Goal: Task Accomplishment & Management: Manage account settings

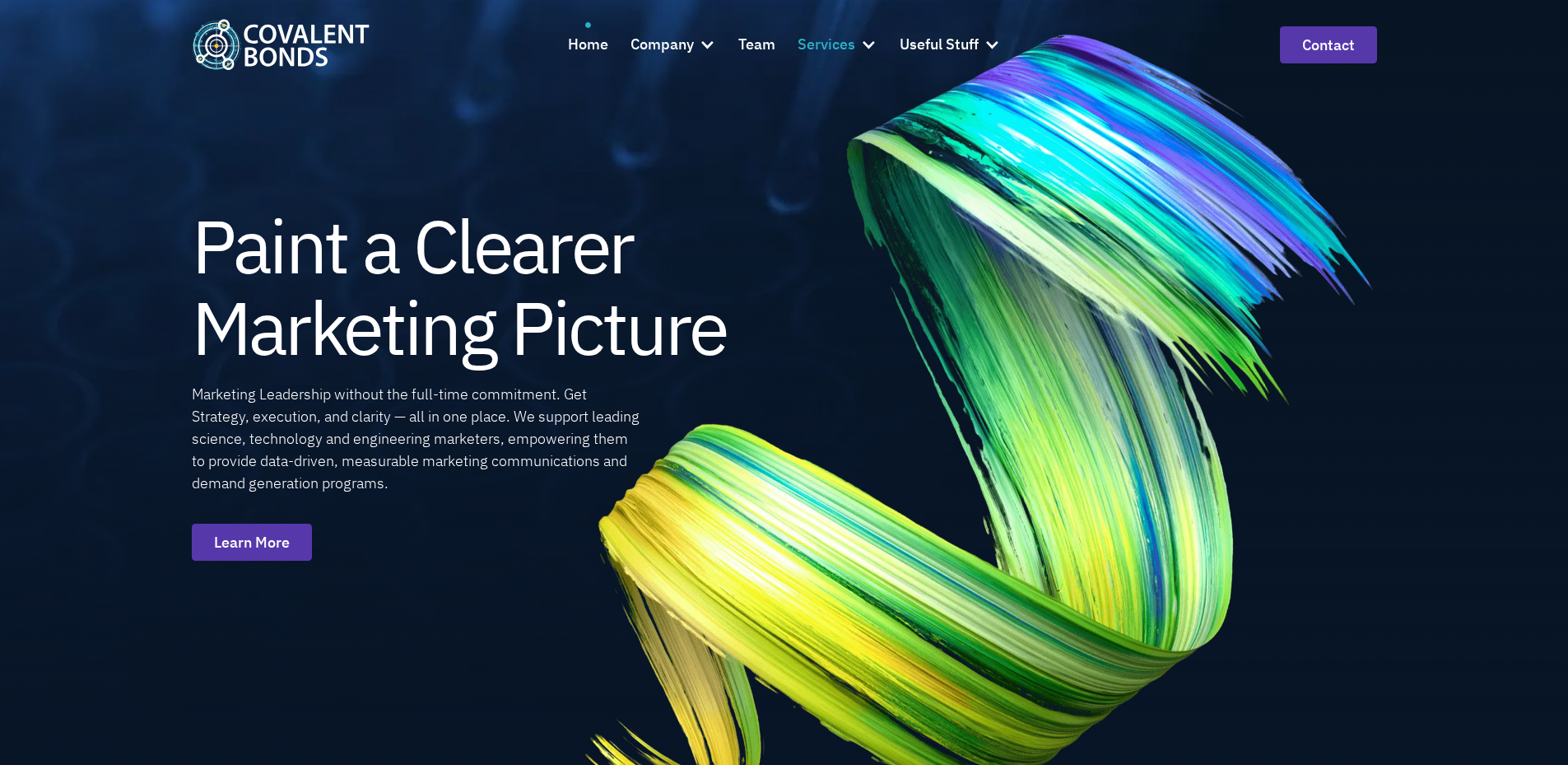
click at [870, 47] on div at bounding box center [868, 44] width 16 height 16
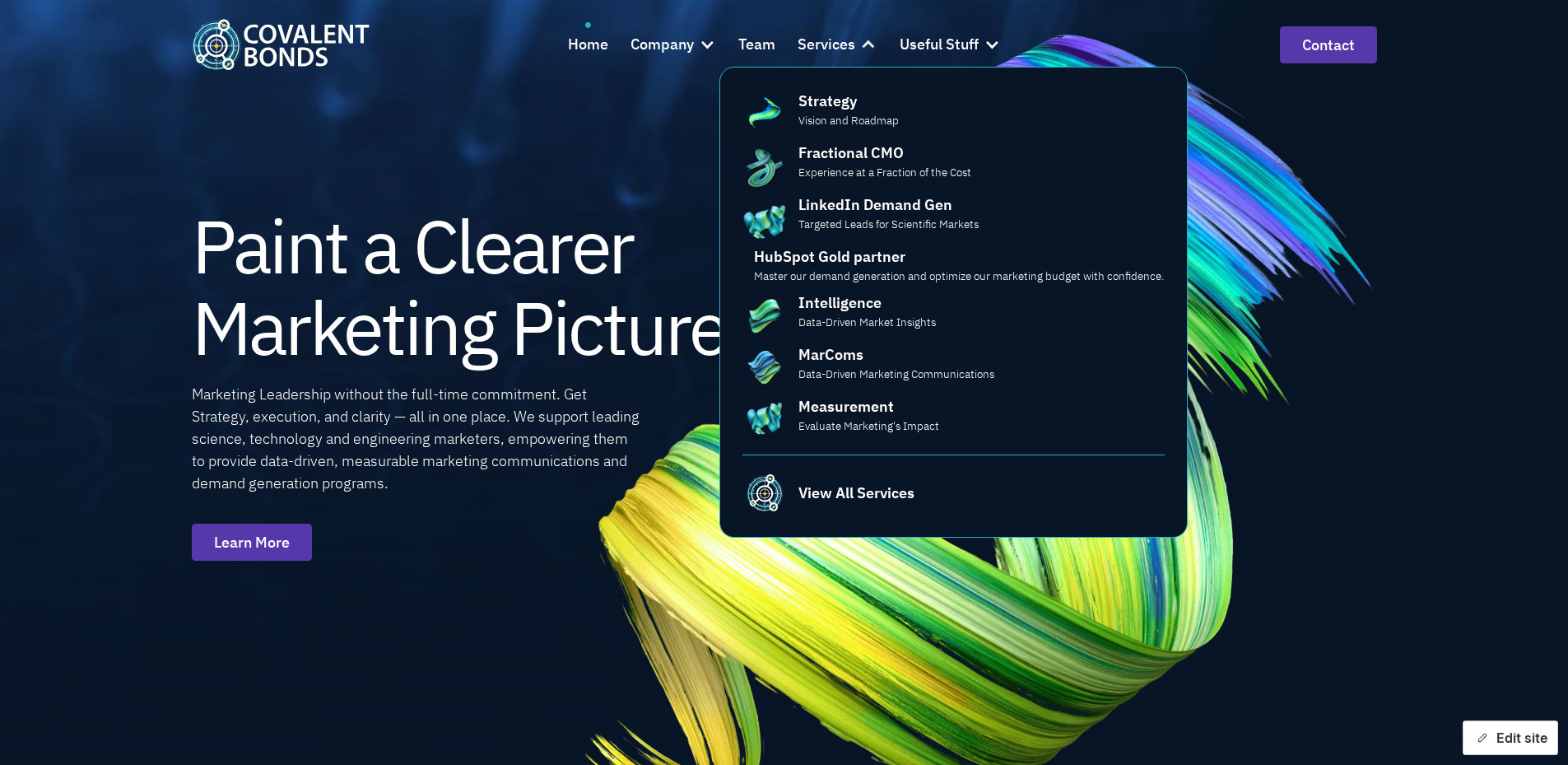
click at [1480, 735] on icon "button" at bounding box center [1482, 738] width 12 height 12
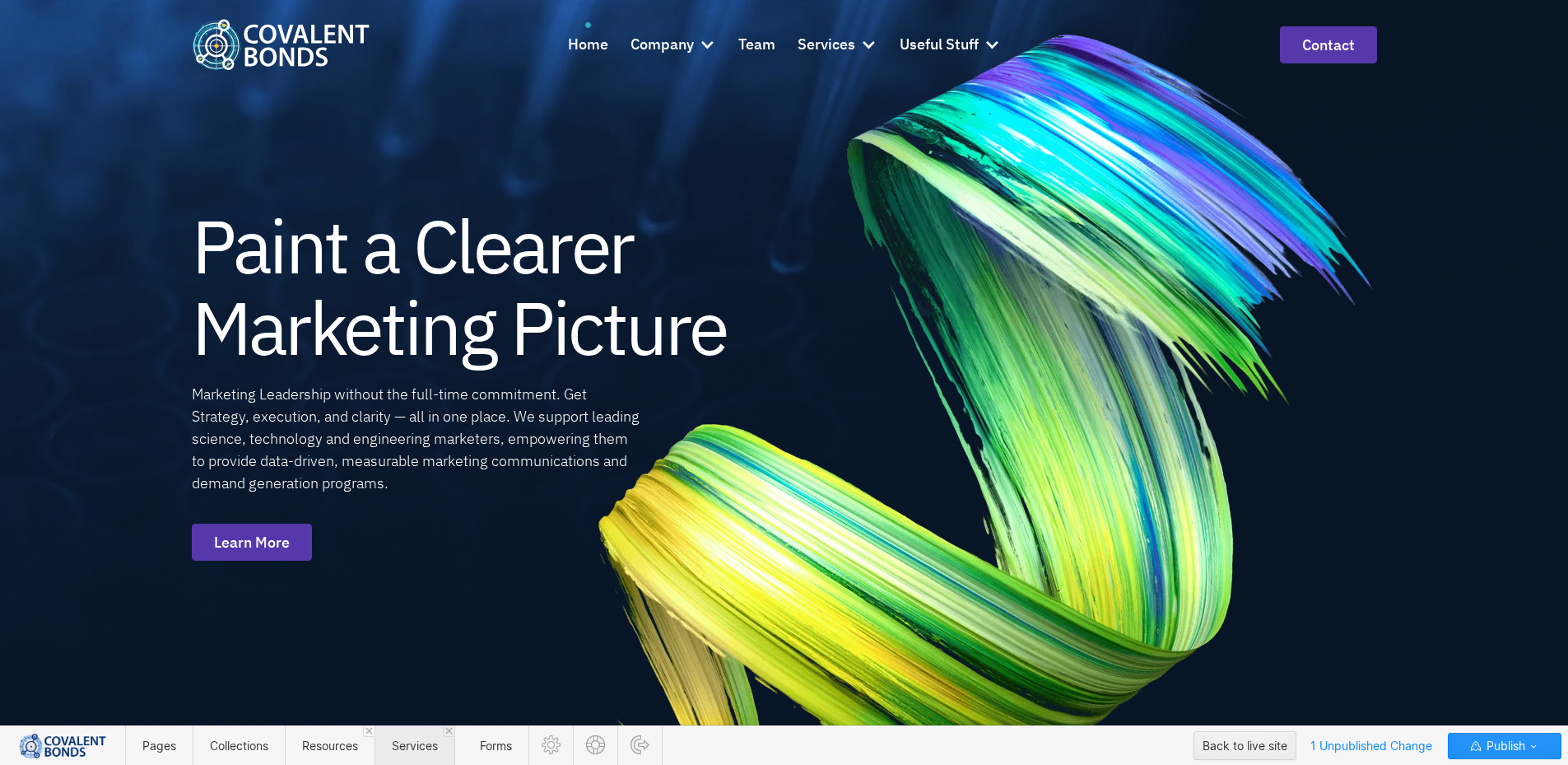
click at [405, 739] on span "Services" at bounding box center [414, 745] width 46 height 14
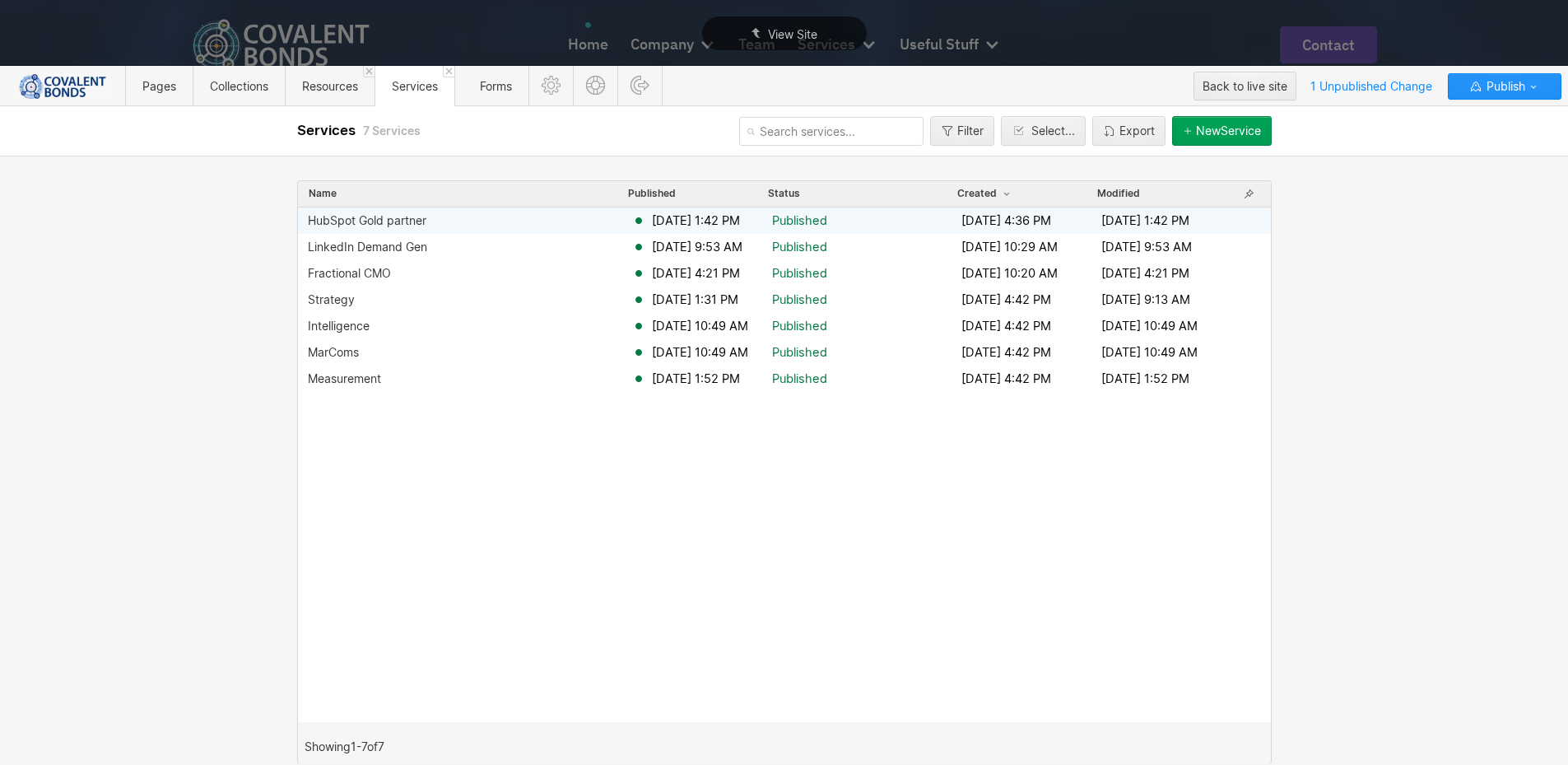
click at [603, 219] on div "HubSpot Gold partner" at bounding box center [469, 220] width 325 height 13
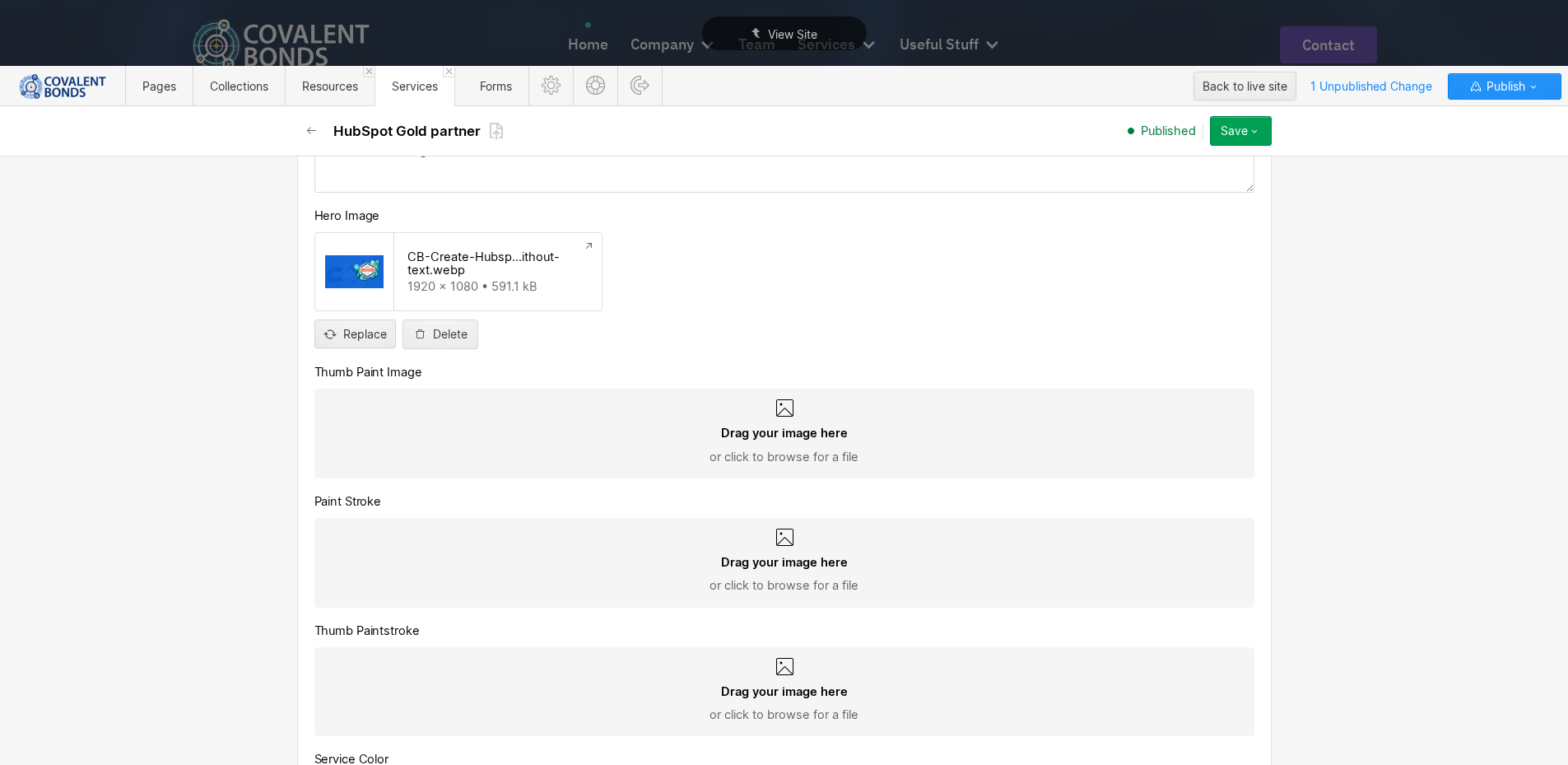
scroll to position [1234, 0]
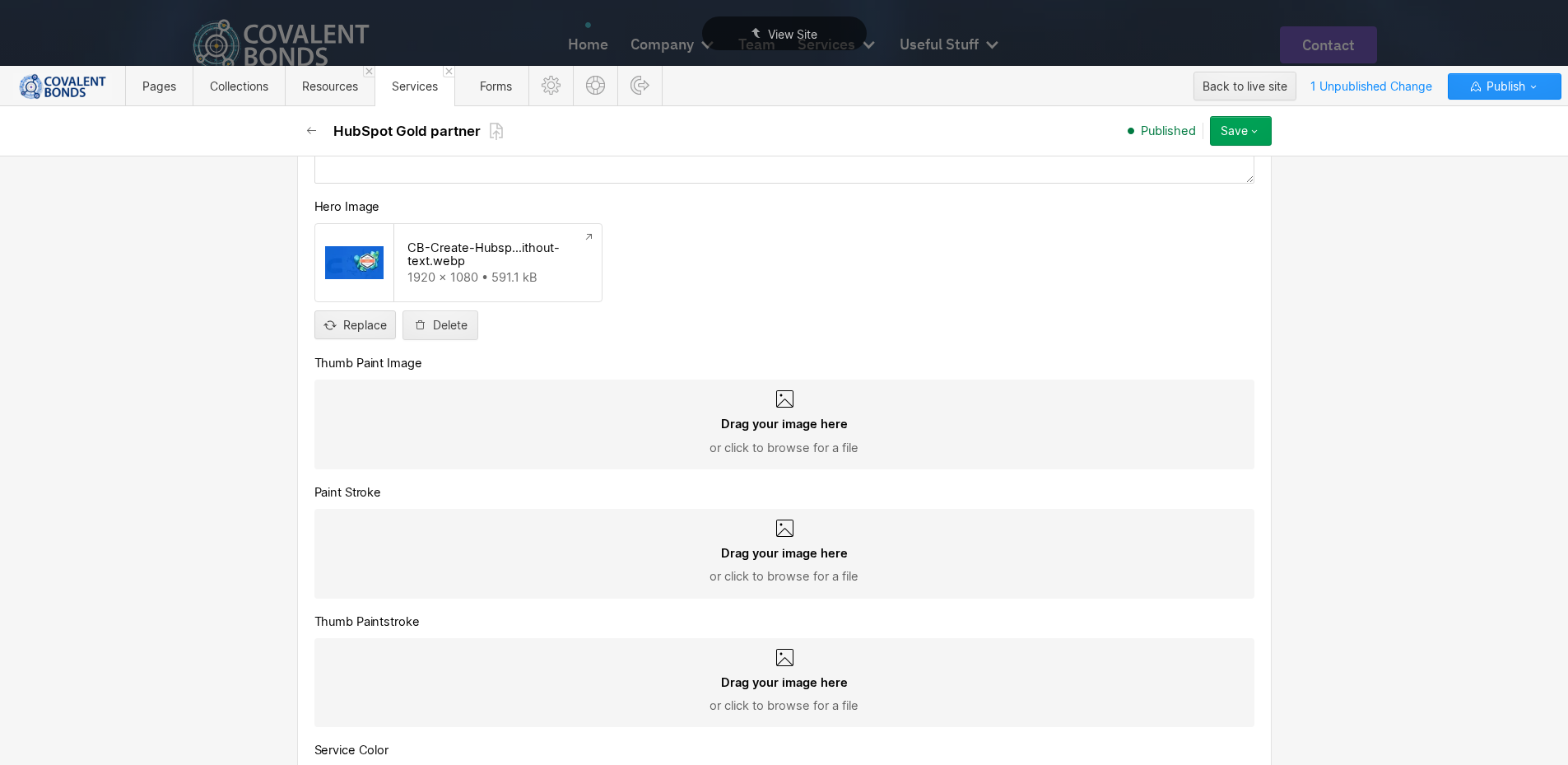
click at [770, 430] on span "Drag your image here" at bounding box center [784, 423] width 127 height 16
click at [0, 0] on input "Drag your image here or click to browse for a file" at bounding box center [0, 0] width 0 height 0
click at [316, 123] on button "button" at bounding box center [313, 131] width 30 height 30
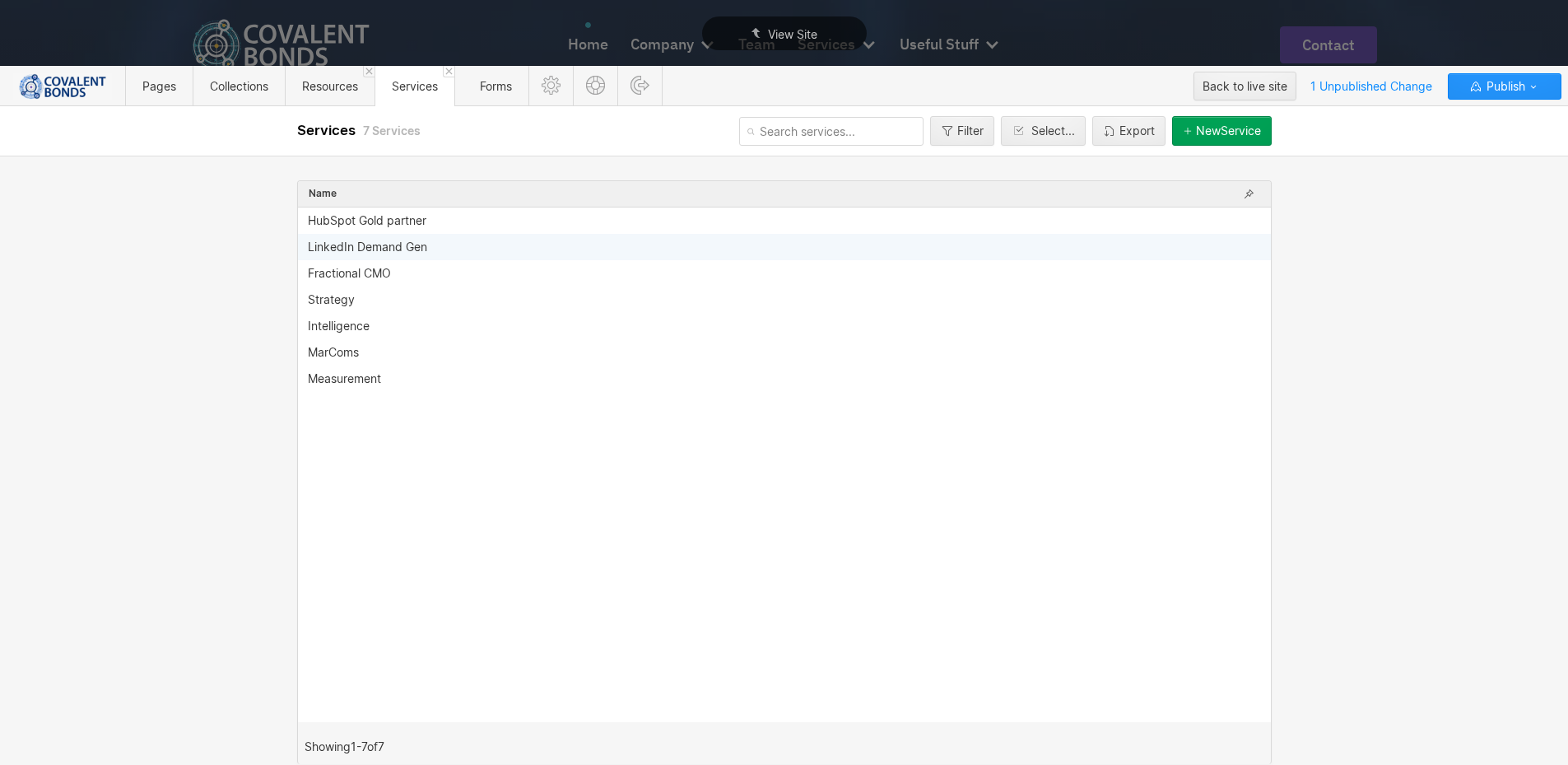
click at [423, 253] on div "LinkedIn Demand Gen" at bounding box center [368, 247] width 120 height 13
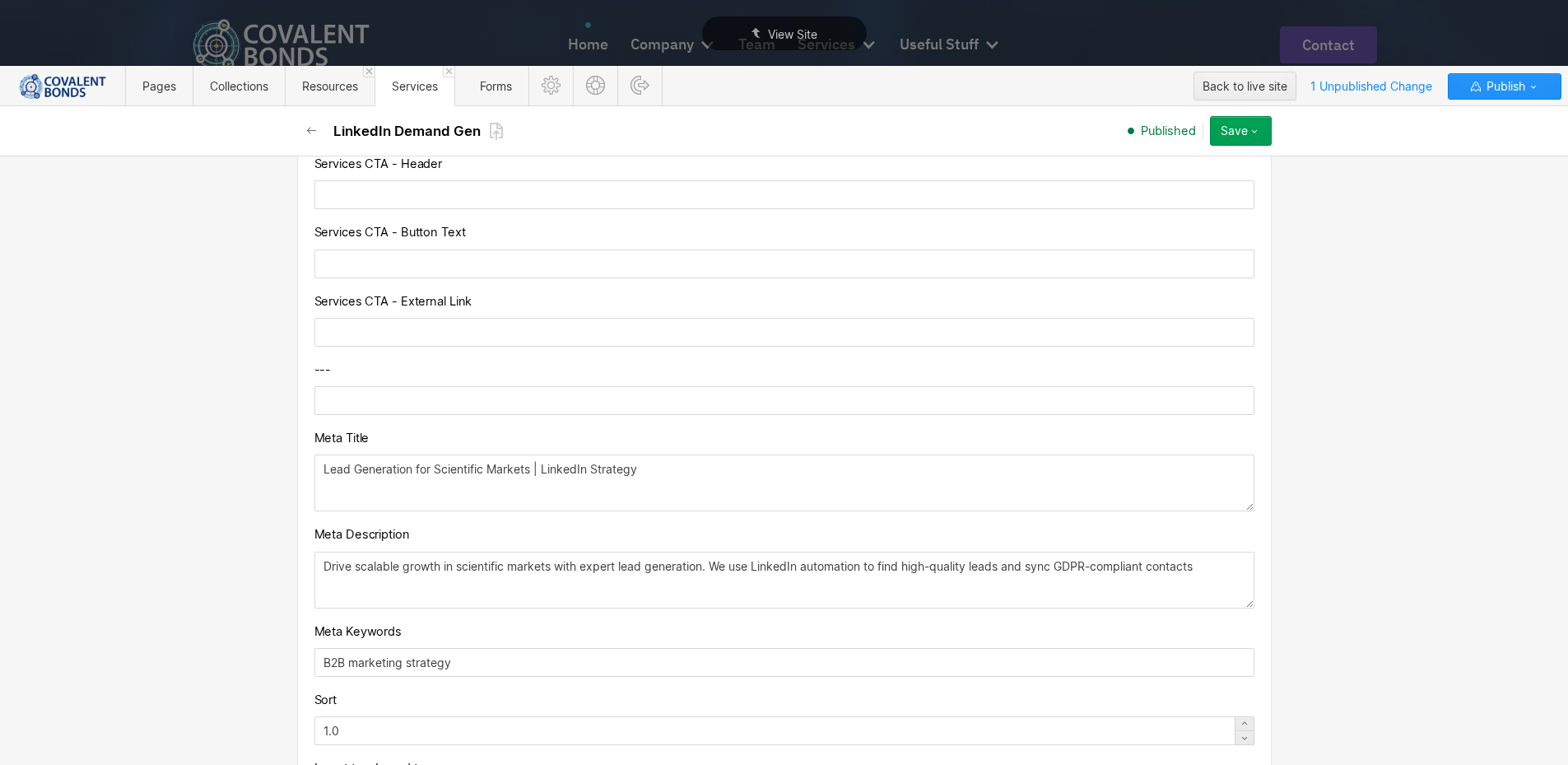
scroll to position [0, 0]
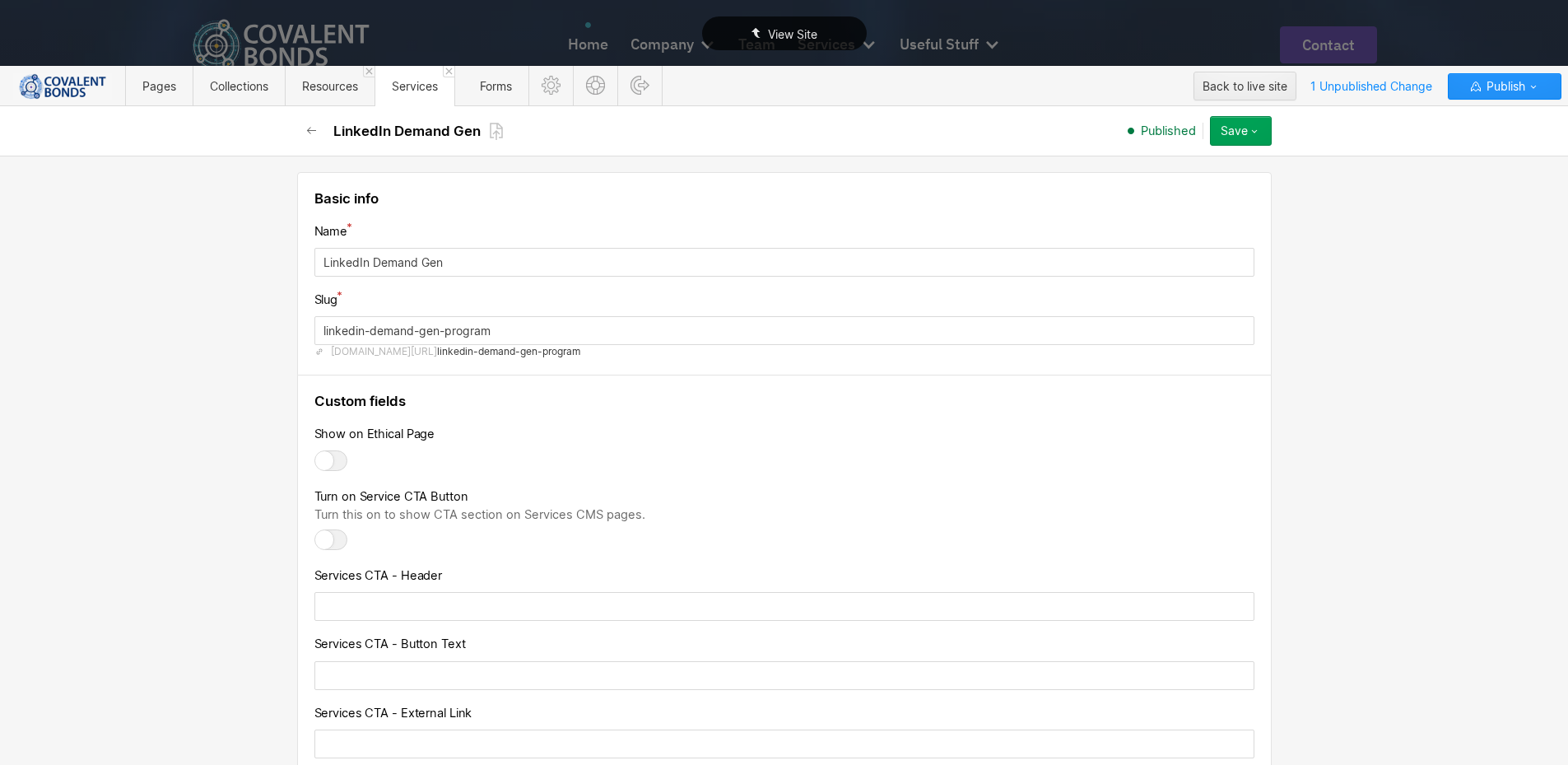
click at [793, 30] on span "View Site" at bounding box center [792, 34] width 49 height 14
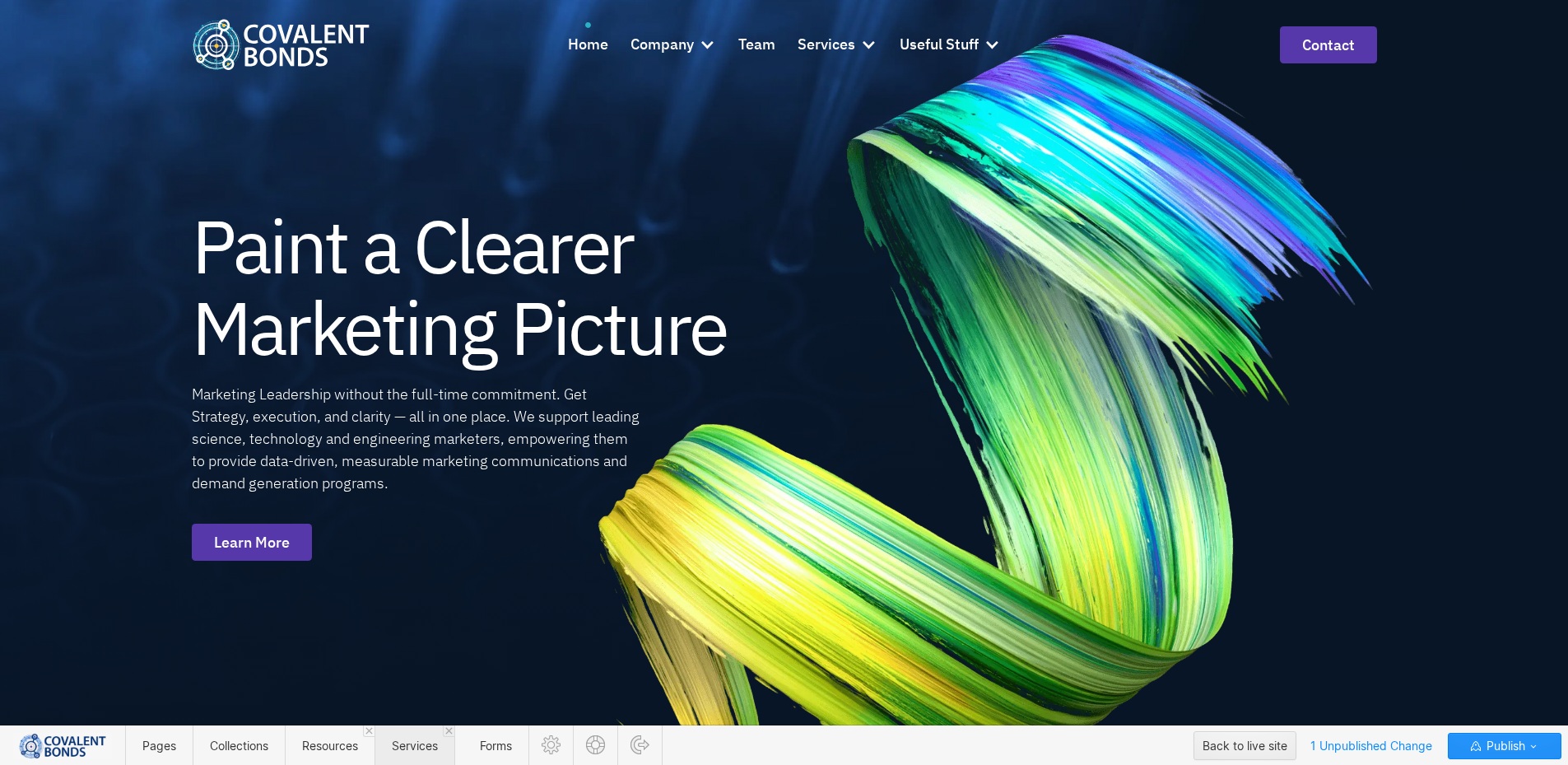
click at [430, 744] on span "Services" at bounding box center [414, 745] width 46 height 14
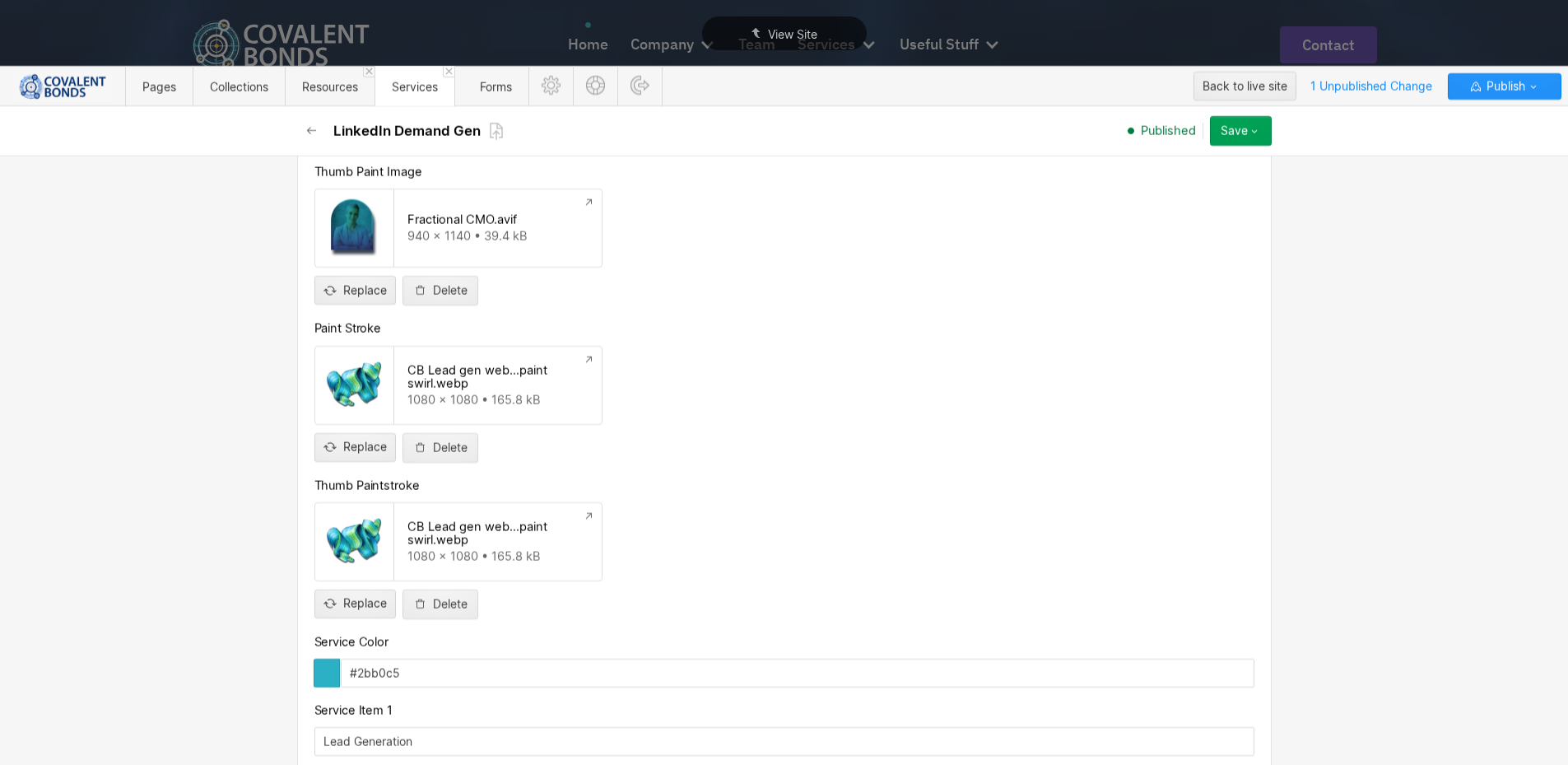
scroll to position [1481, 0]
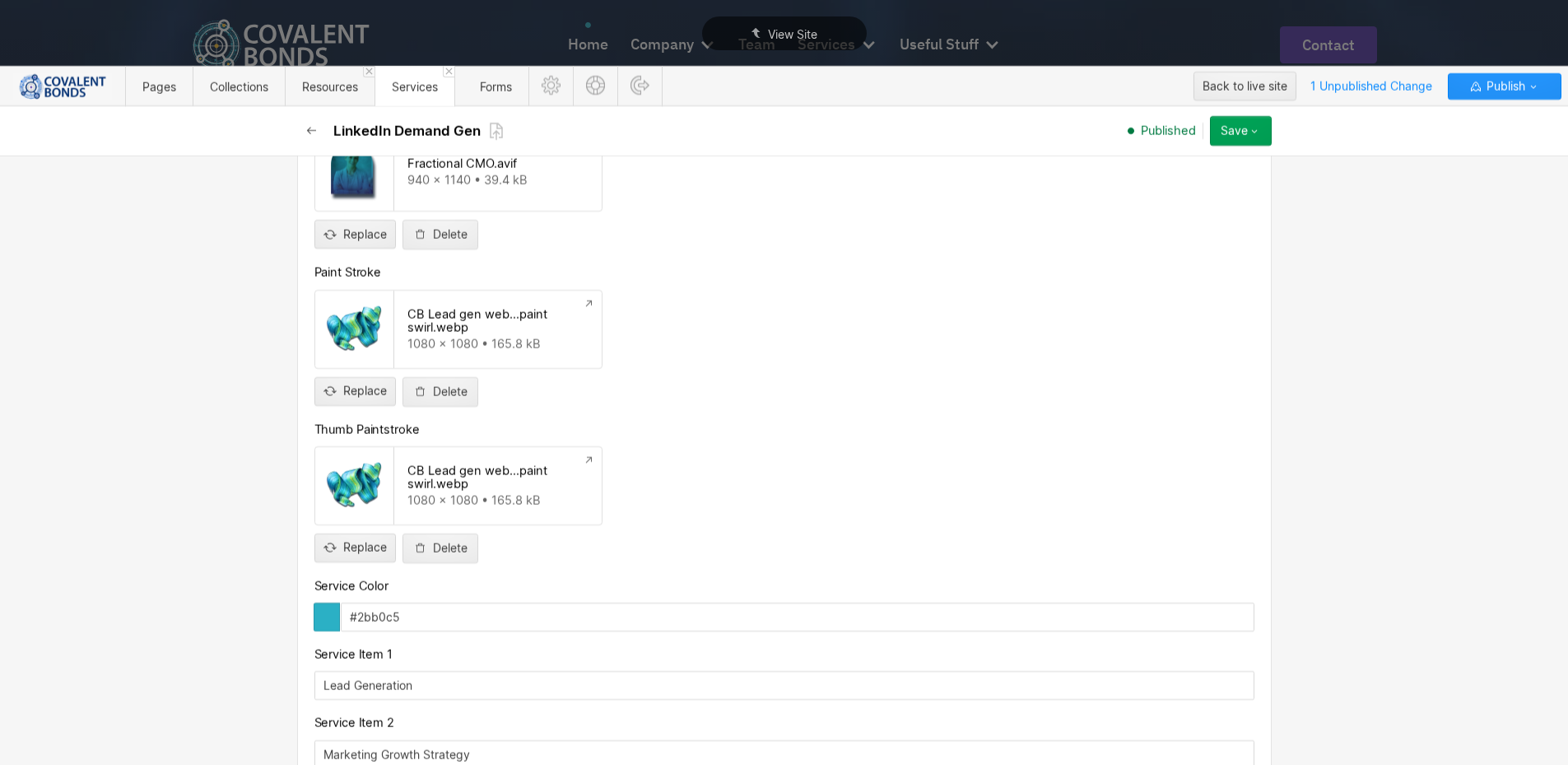
click at [306, 130] on icon "button" at bounding box center [312, 130] width 13 height 13
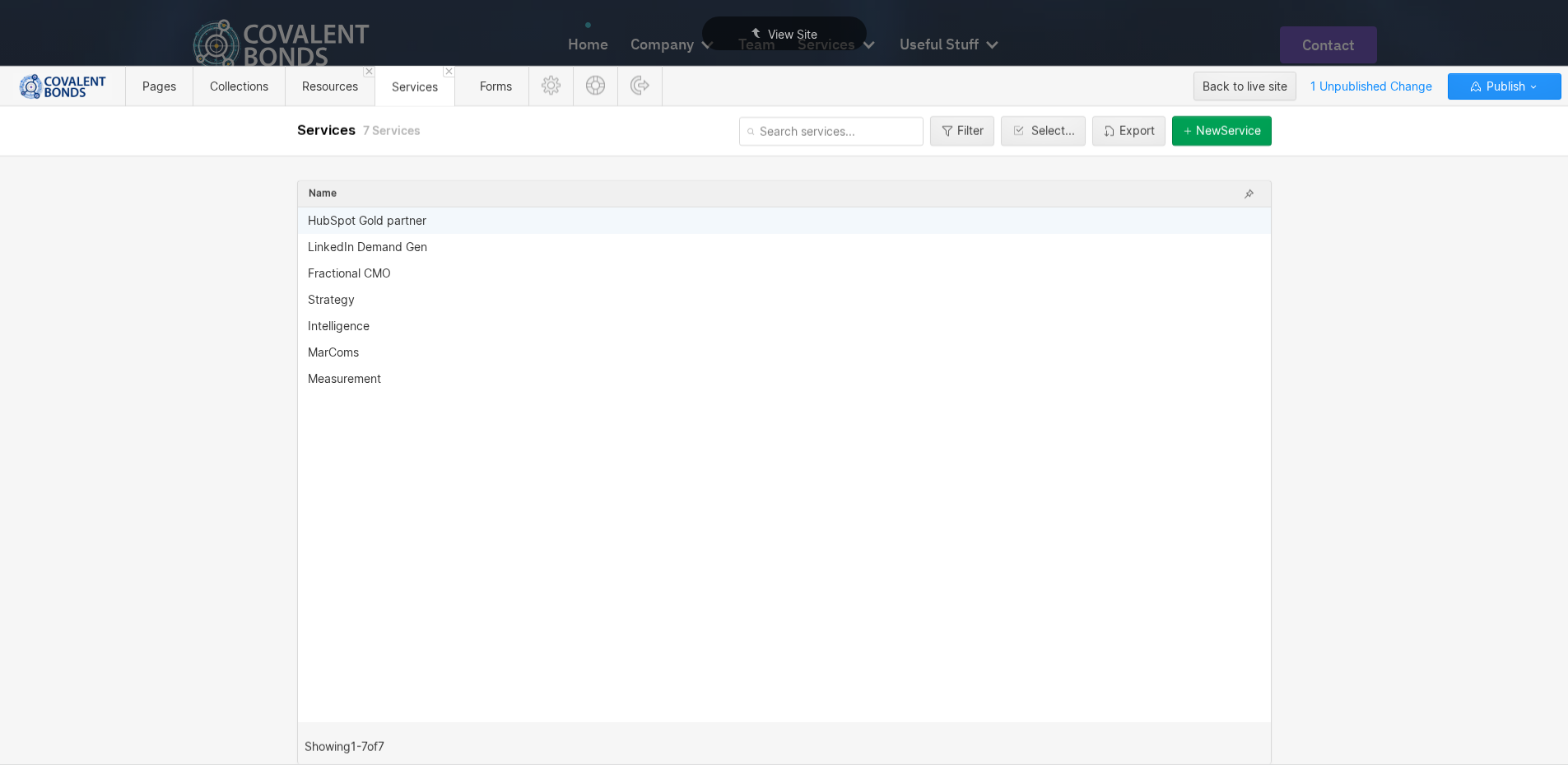
click at [433, 223] on div "HubSpot Gold partner" at bounding box center [774, 220] width 934 height 13
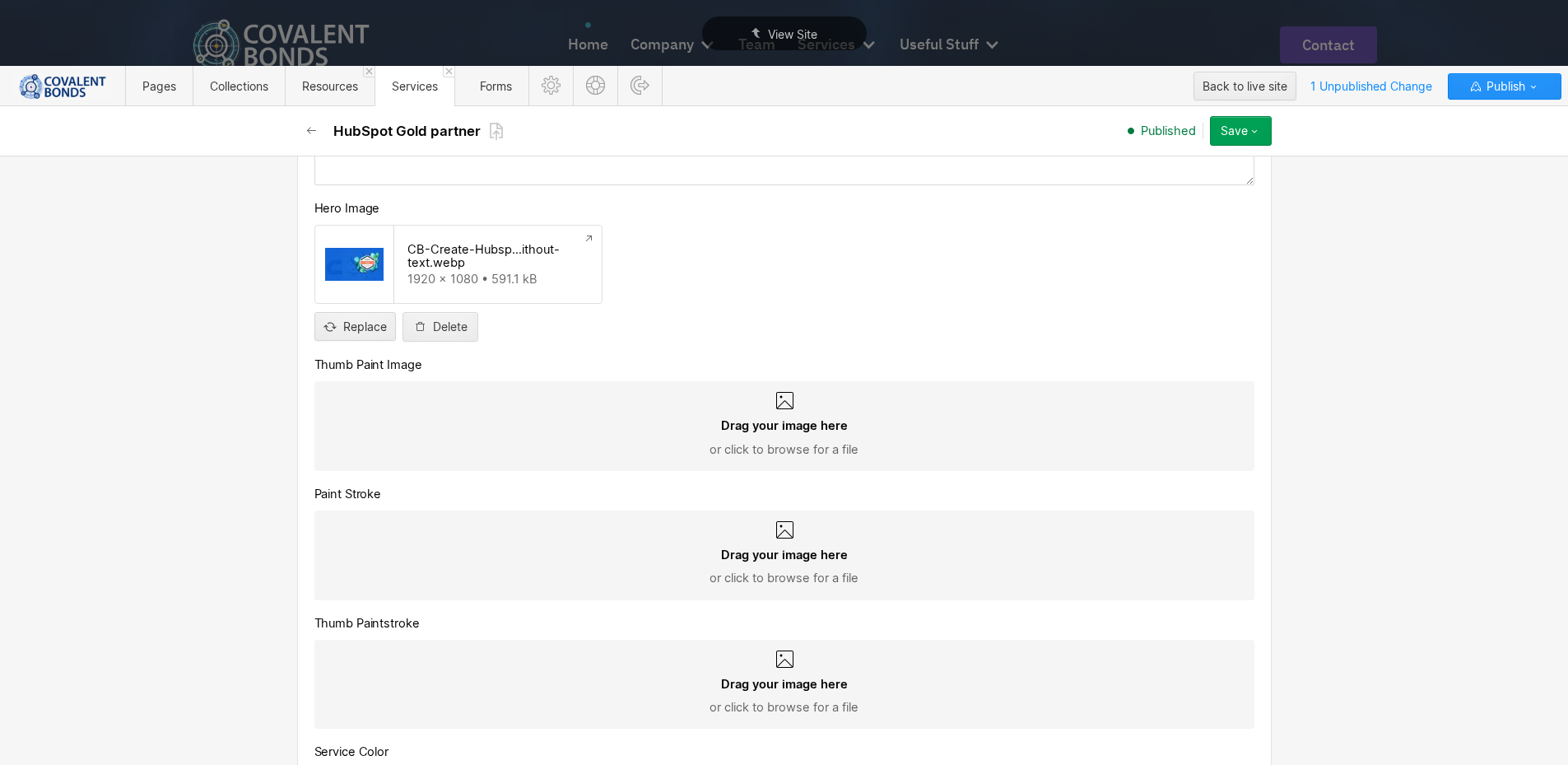
scroll to position [1234, 0]
click at [728, 416] on span "Drag your image here" at bounding box center [784, 423] width 127 height 16
click at [0, 0] on input "Drag your image here or click to browse for a file" at bounding box center [0, 0] width 0 height 0
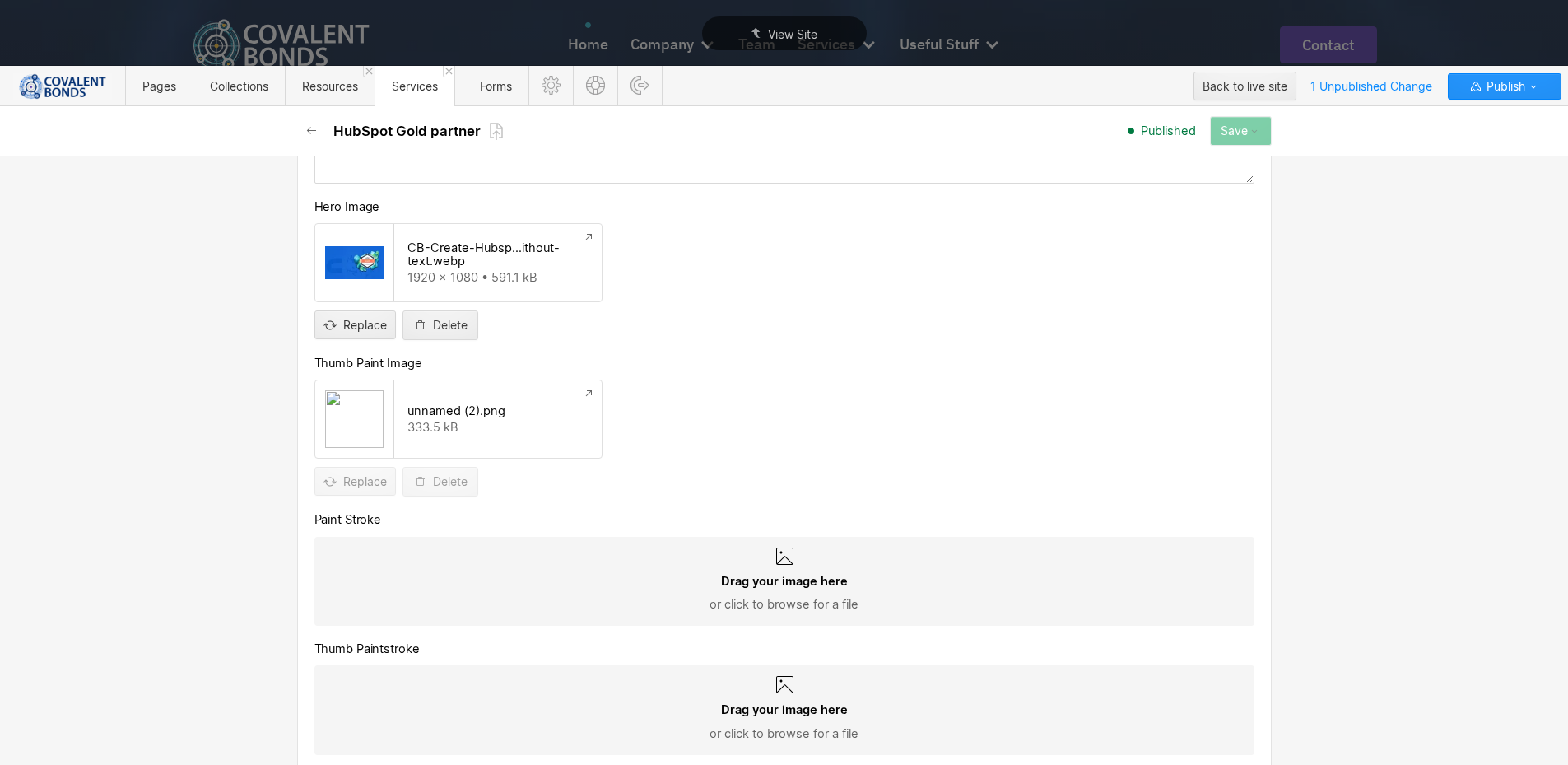
scroll to position [1399, 0]
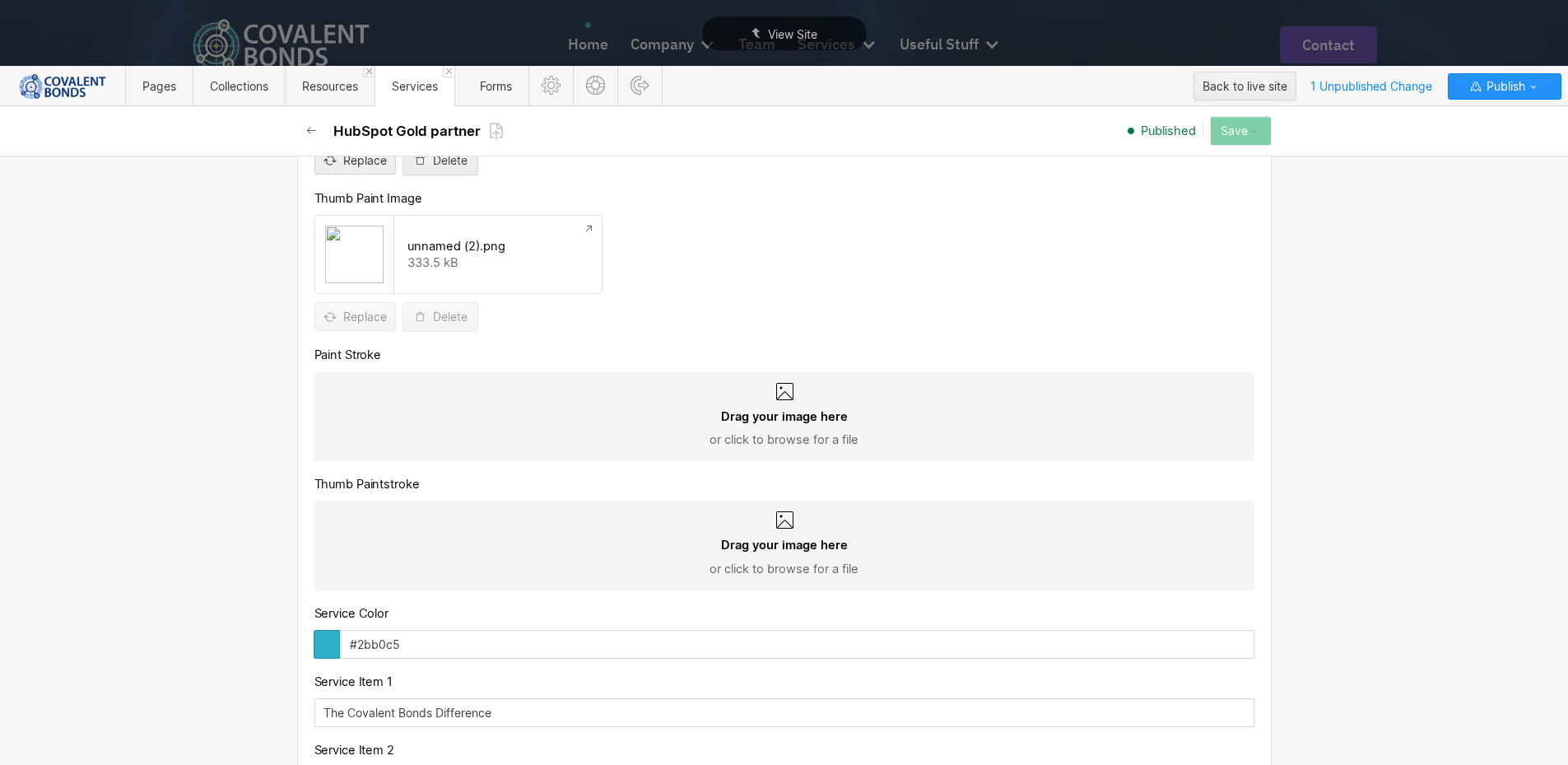
click at [654, 418] on div "Drag your image here or click to browse for a file" at bounding box center [784, 428] width 914 height 40
click at [0, 0] on input "Drag your image here or click to browse for a file" at bounding box center [0, 0] width 0 height 0
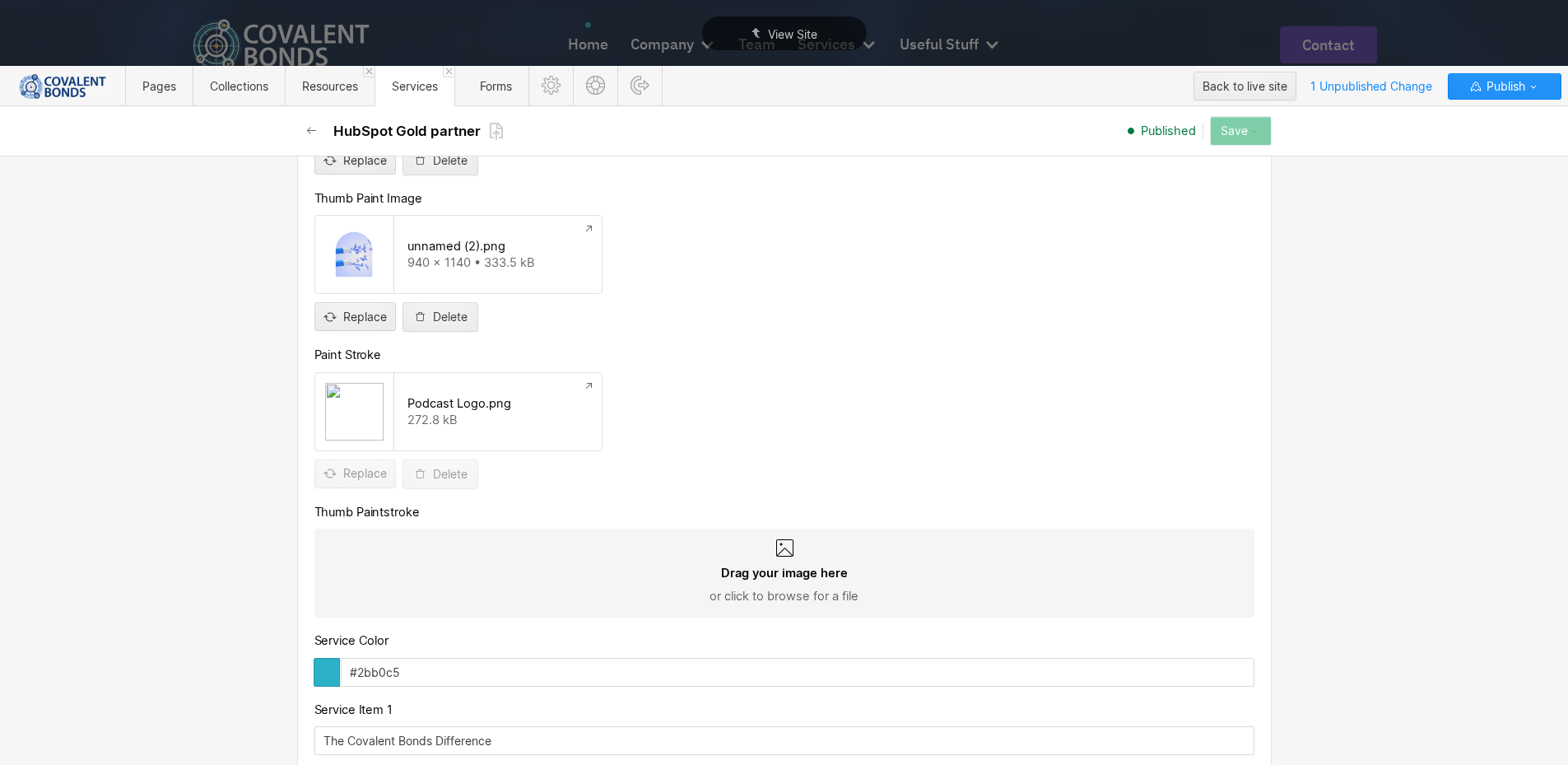
click at [677, 575] on div "Drag your image here or click to browse for a file" at bounding box center [784, 584] width 914 height 40
click at [0, 0] on input "Drag your image here or click to browse for a file" at bounding box center [0, 0] width 0 height 0
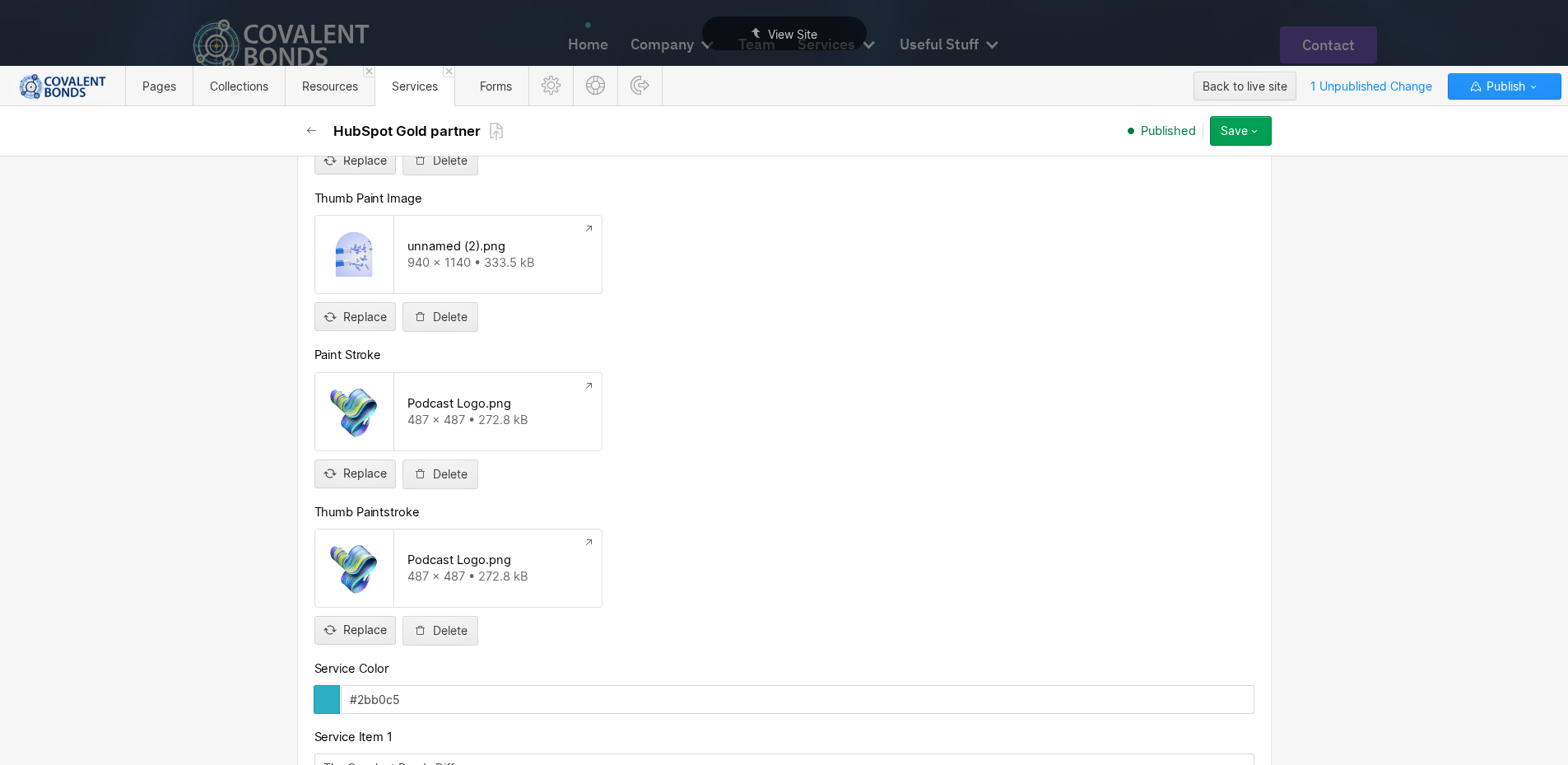
click at [1244, 132] on div "Save" at bounding box center [1233, 130] width 27 height 13
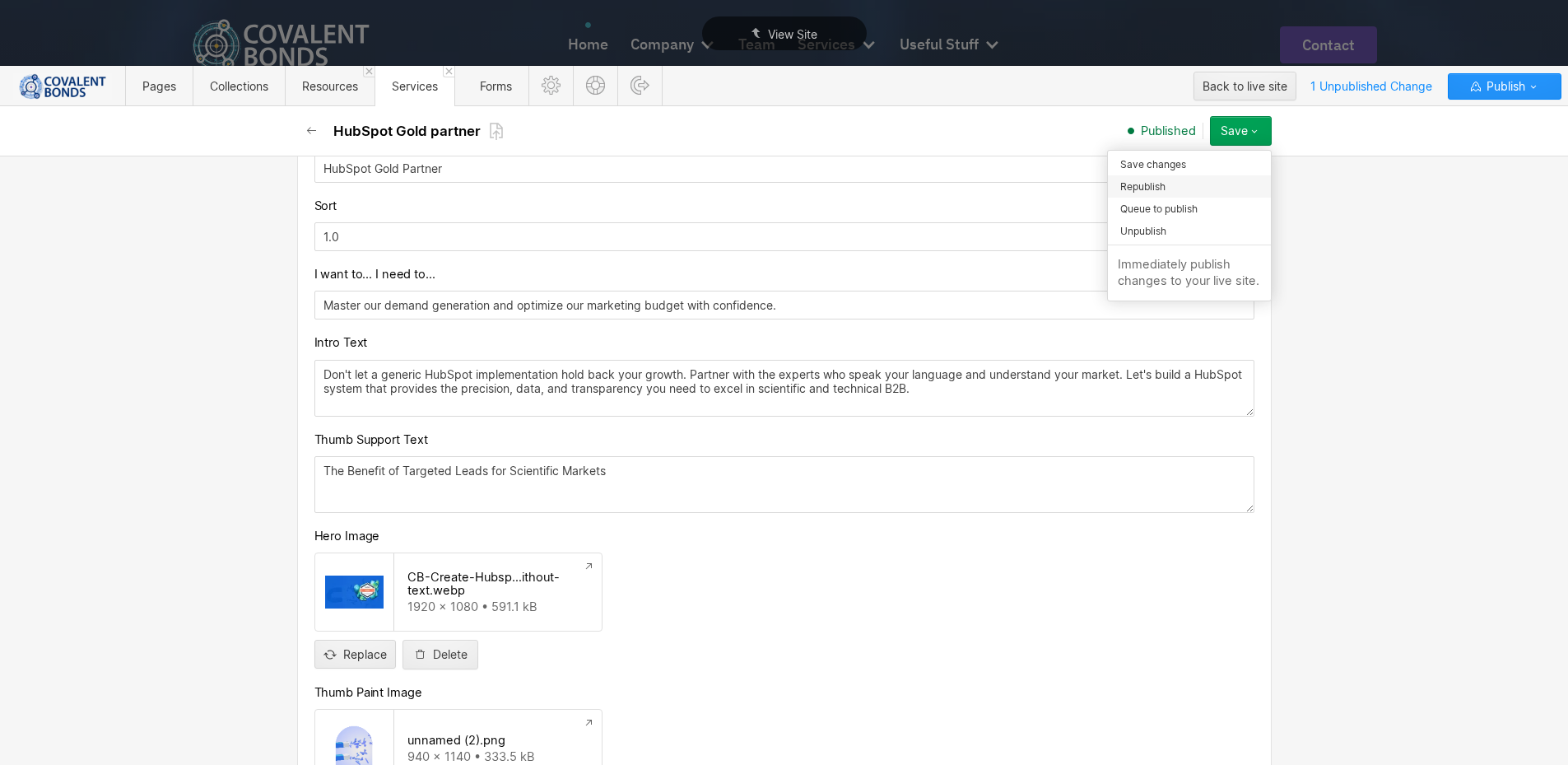
click at [1191, 185] on div "Republish" at bounding box center [1188, 187] width 163 height 22
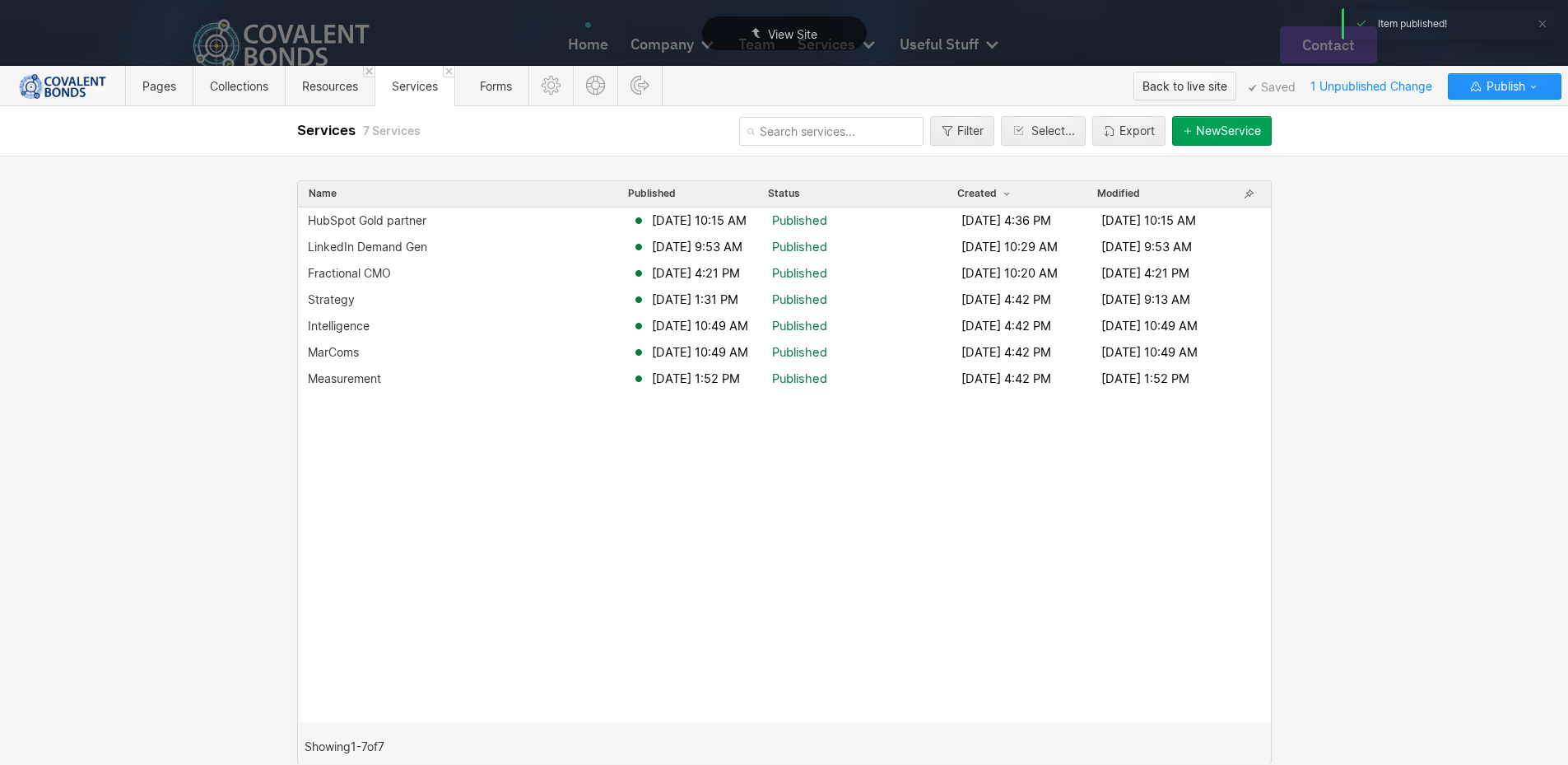
click at [1208, 86] on div "Back to live site" at bounding box center [1184, 86] width 85 height 25
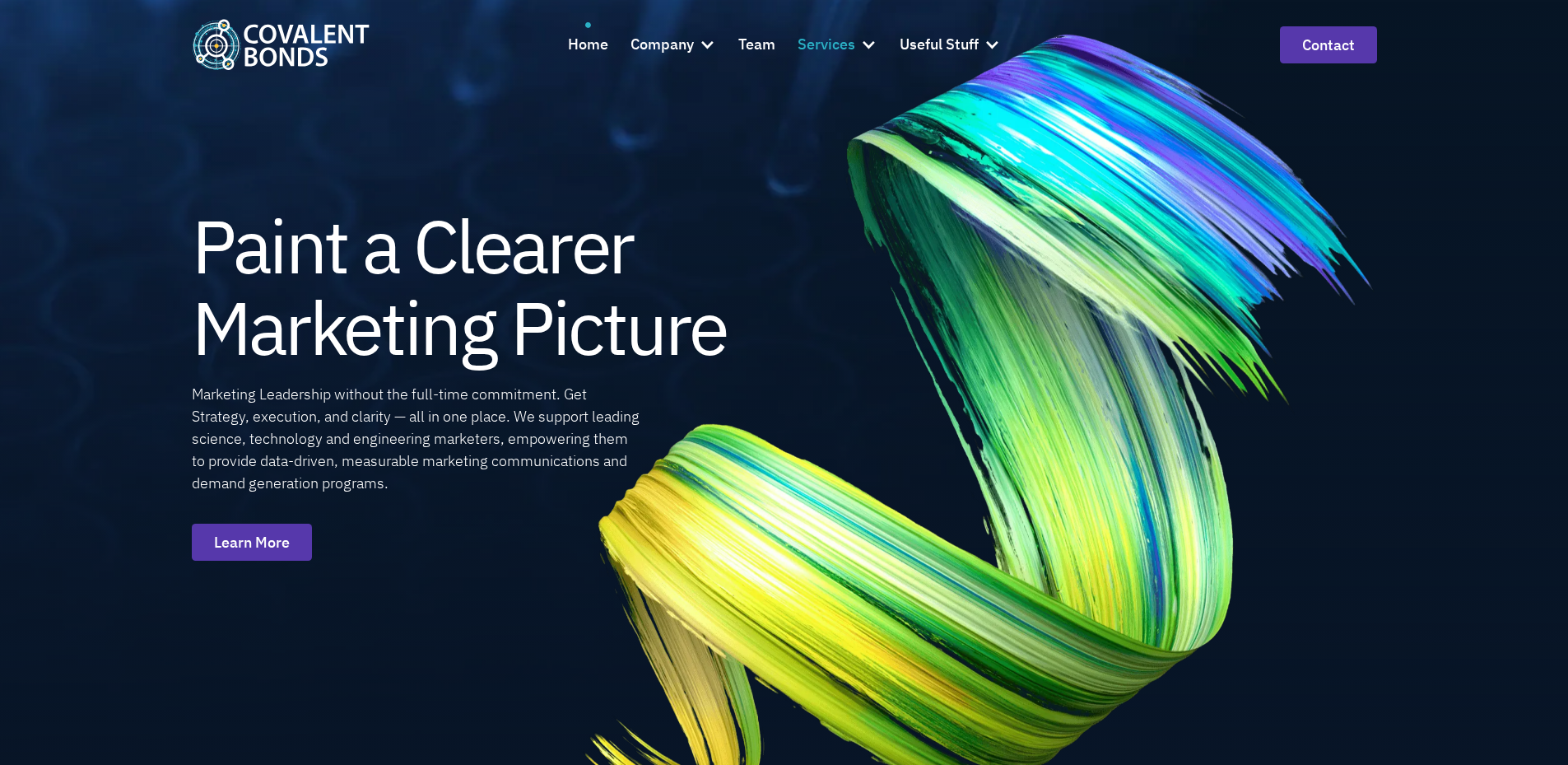
click at [864, 40] on div at bounding box center [868, 44] width 16 height 16
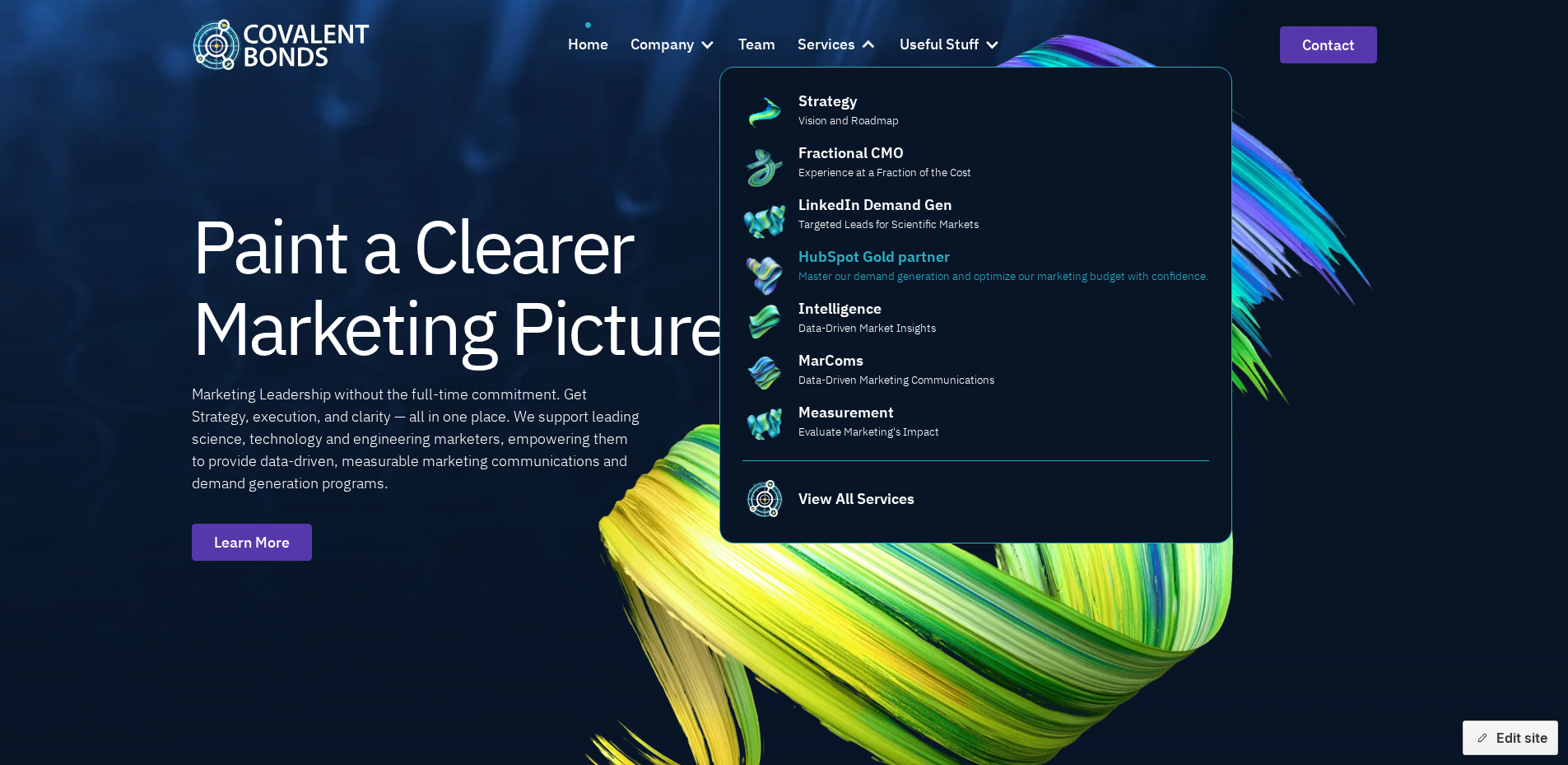
click at [1028, 278] on p "Master our demand generation and optimize our marketing budget with confidence." at bounding box center [1003, 276] width 410 height 16
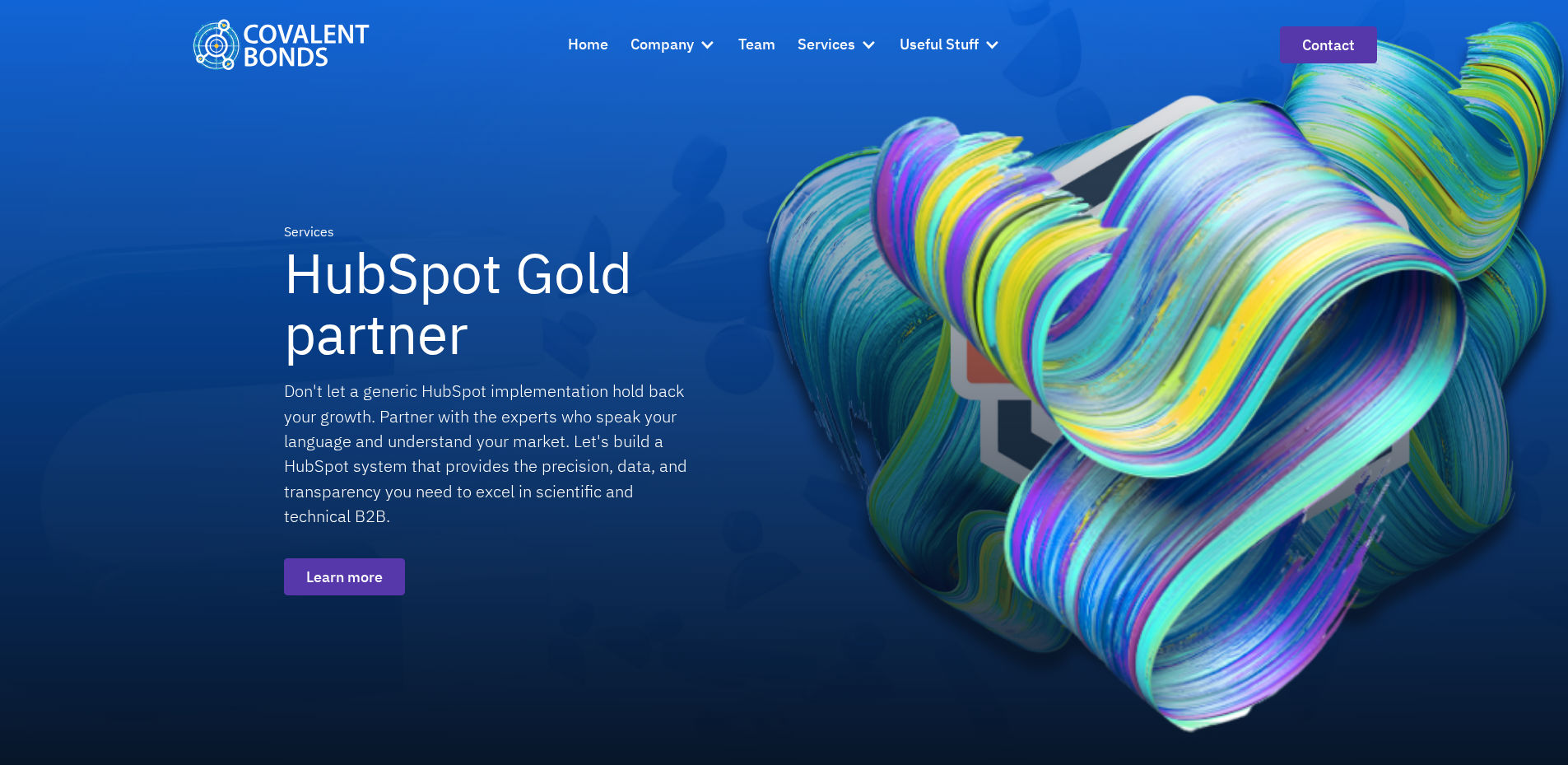
scroll to position [988, 0]
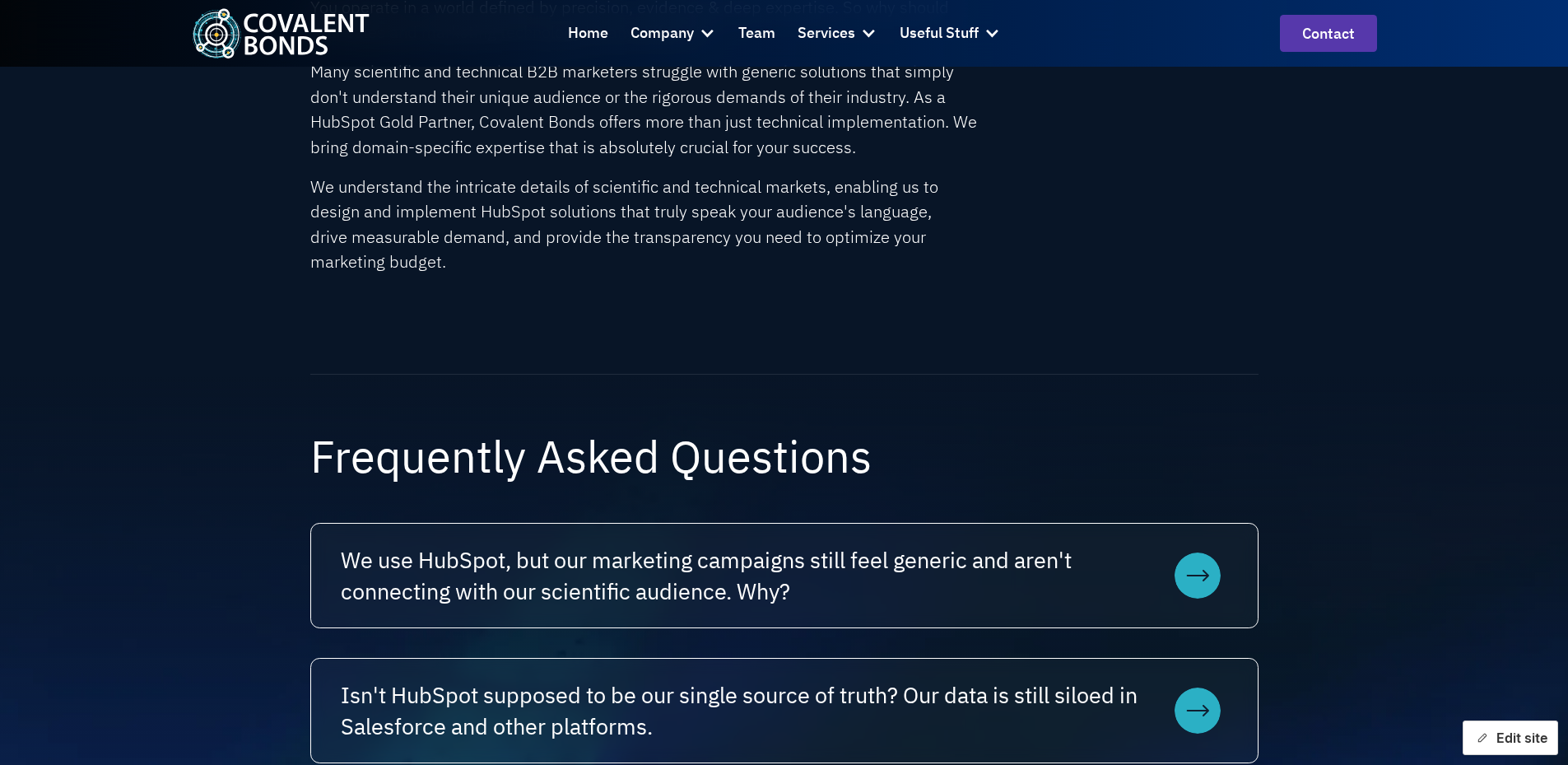
click at [1496, 735] on button "Edit site" at bounding box center [1511, 737] width 96 height 35
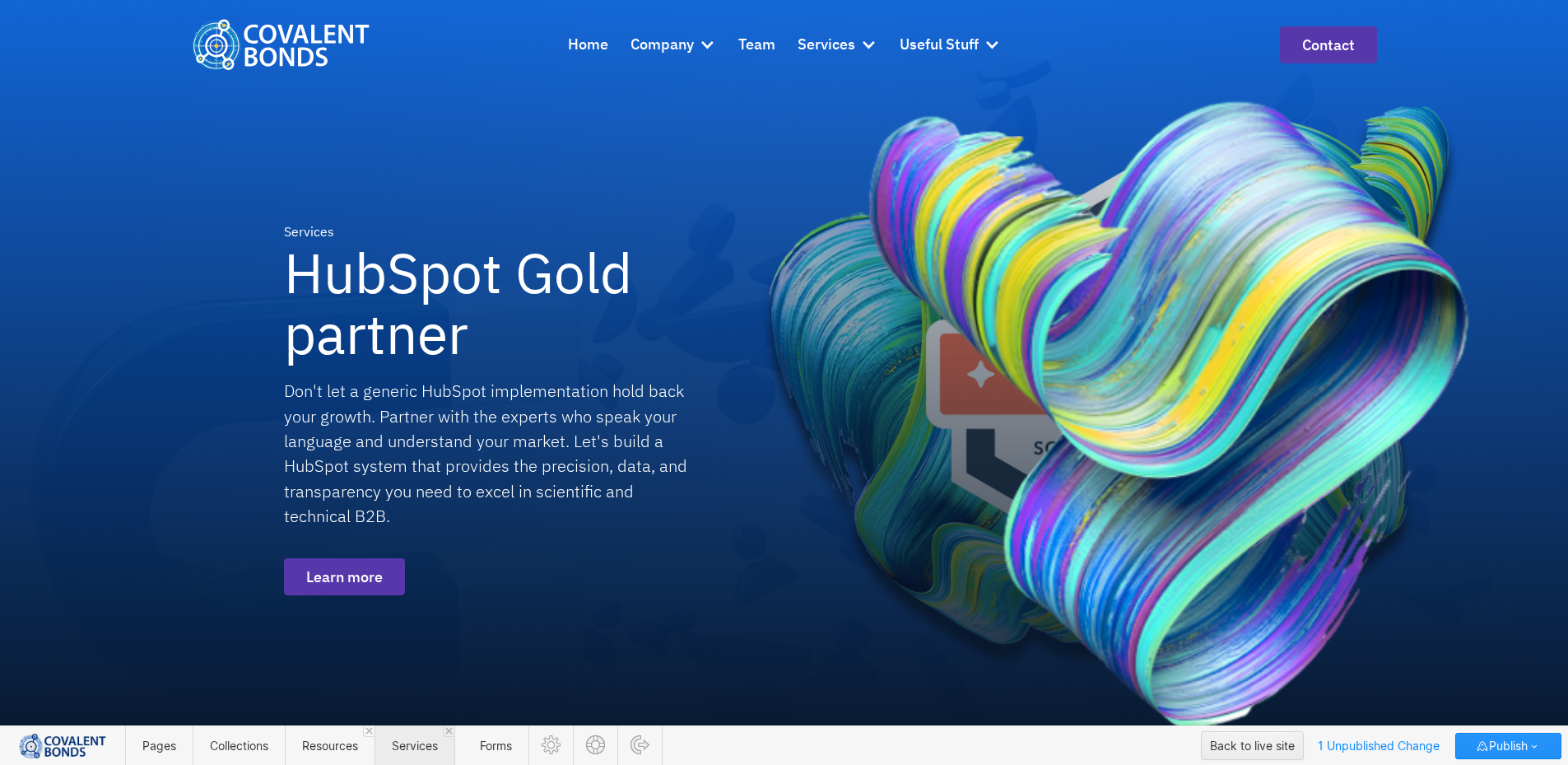
click at [429, 735] on span "Services" at bounding box center [414, 745] width 80 height 40
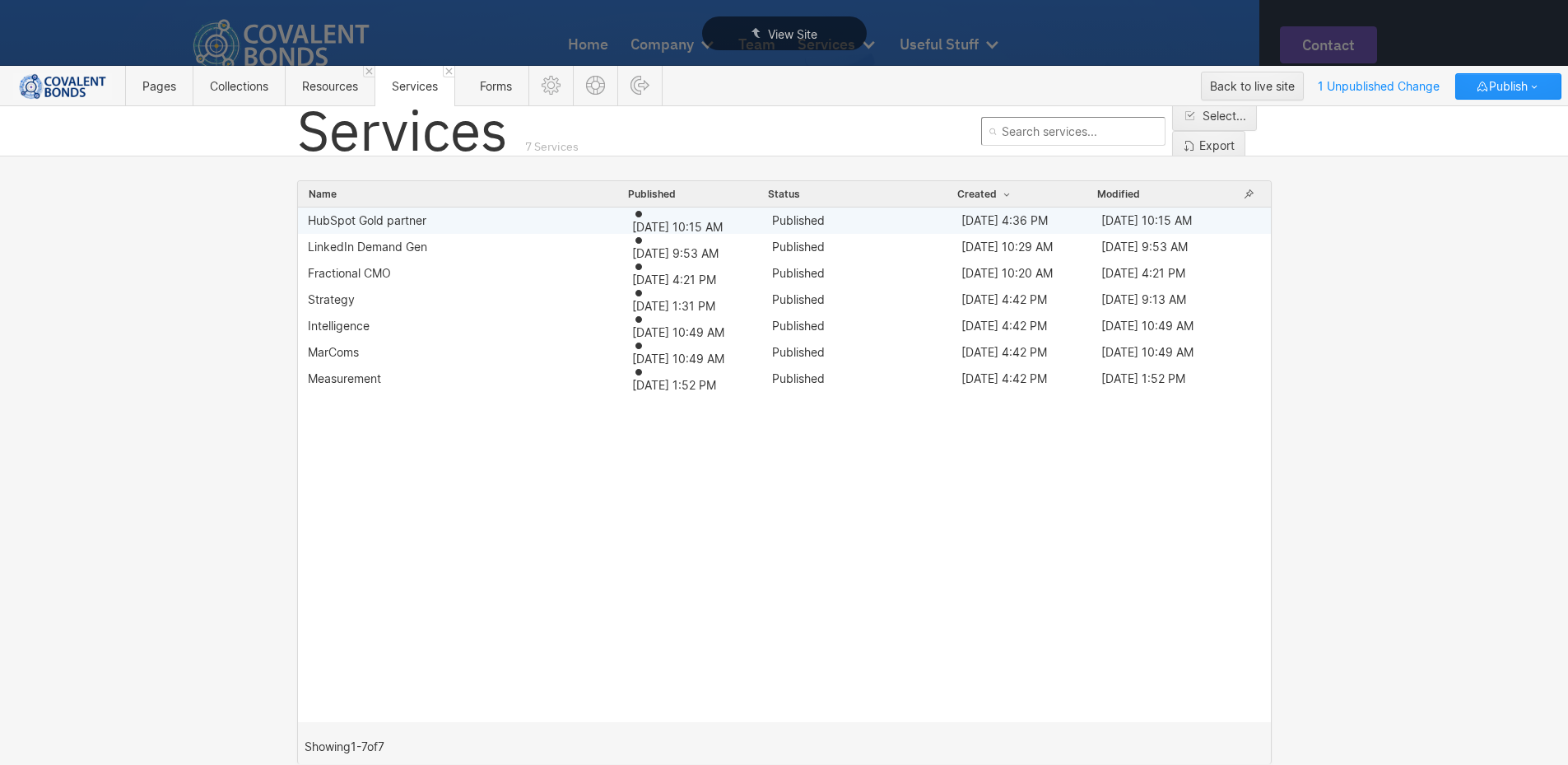
click at [517, 211] on div "HubSpot Gold partner Oct 7, 2025 10:15 AM Published Jul 28, 2025 4:36 PM Oct 7,…" at bounding box center [784, 221] width 973 height 26
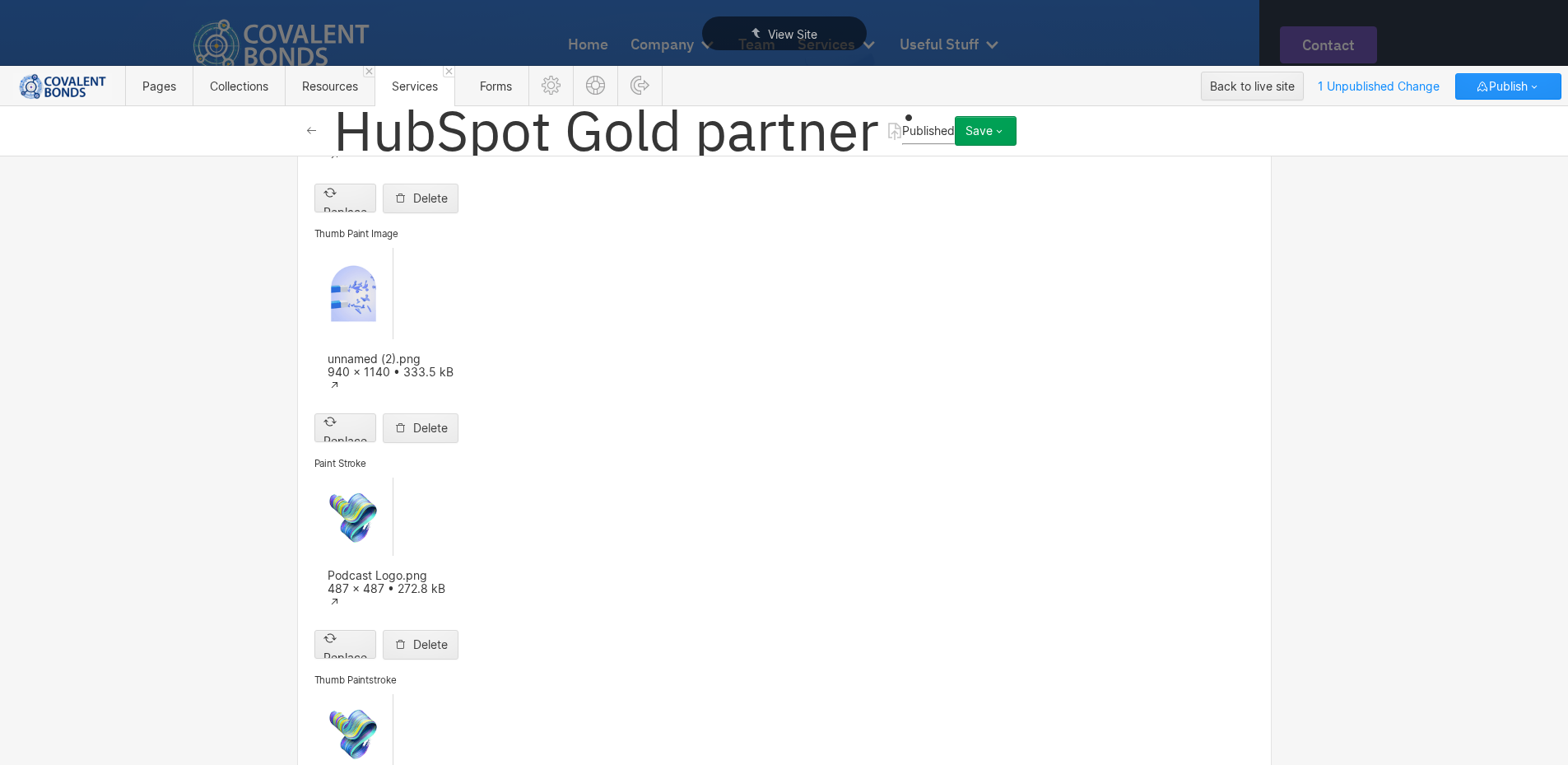
scroll to position [1399, 0]
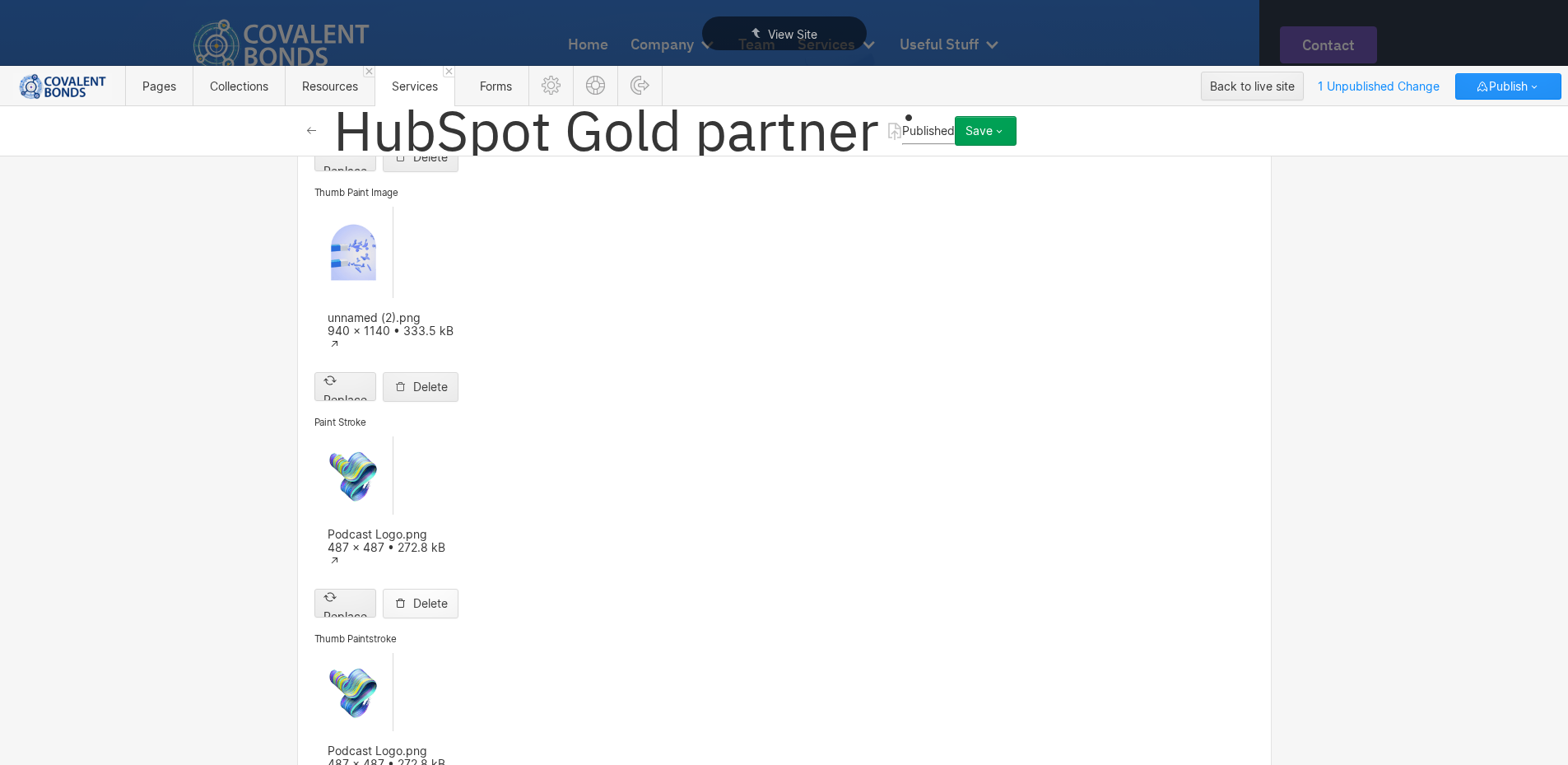
click at [447, 597] on div "Delete" at bounding box center [430, 603] width 35 height 13
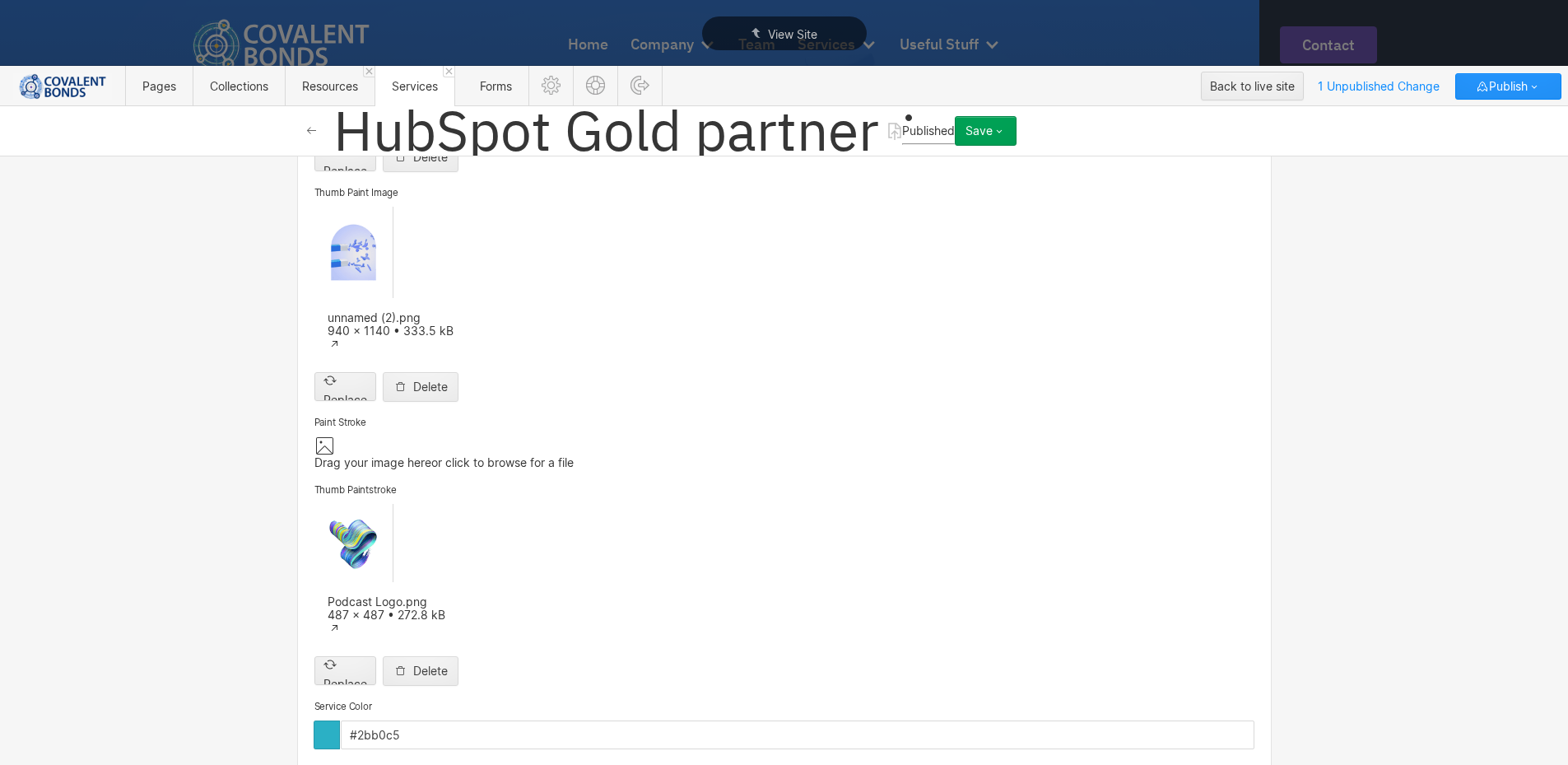
click at [993, 135] on div "Save" at bounding box center [979, 130] width 27 height 13
click at [1016, 185] on div "Republish" at bounding box center [934, 187] width 163 height 22
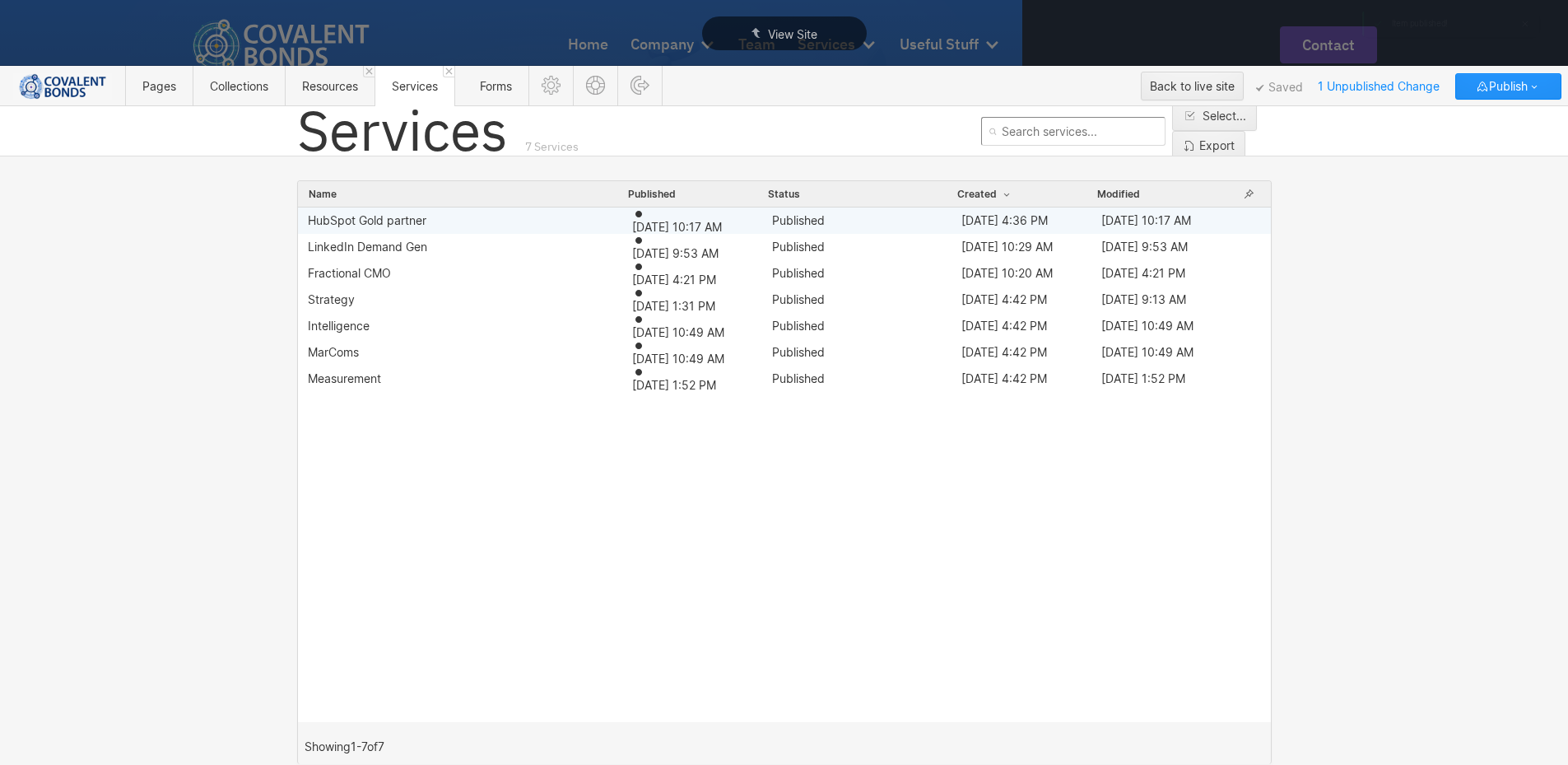
click at [717, 223] on span "Oct 7, 2025 10:17 AM" at bounding box center [677, 227] width 90 height 14
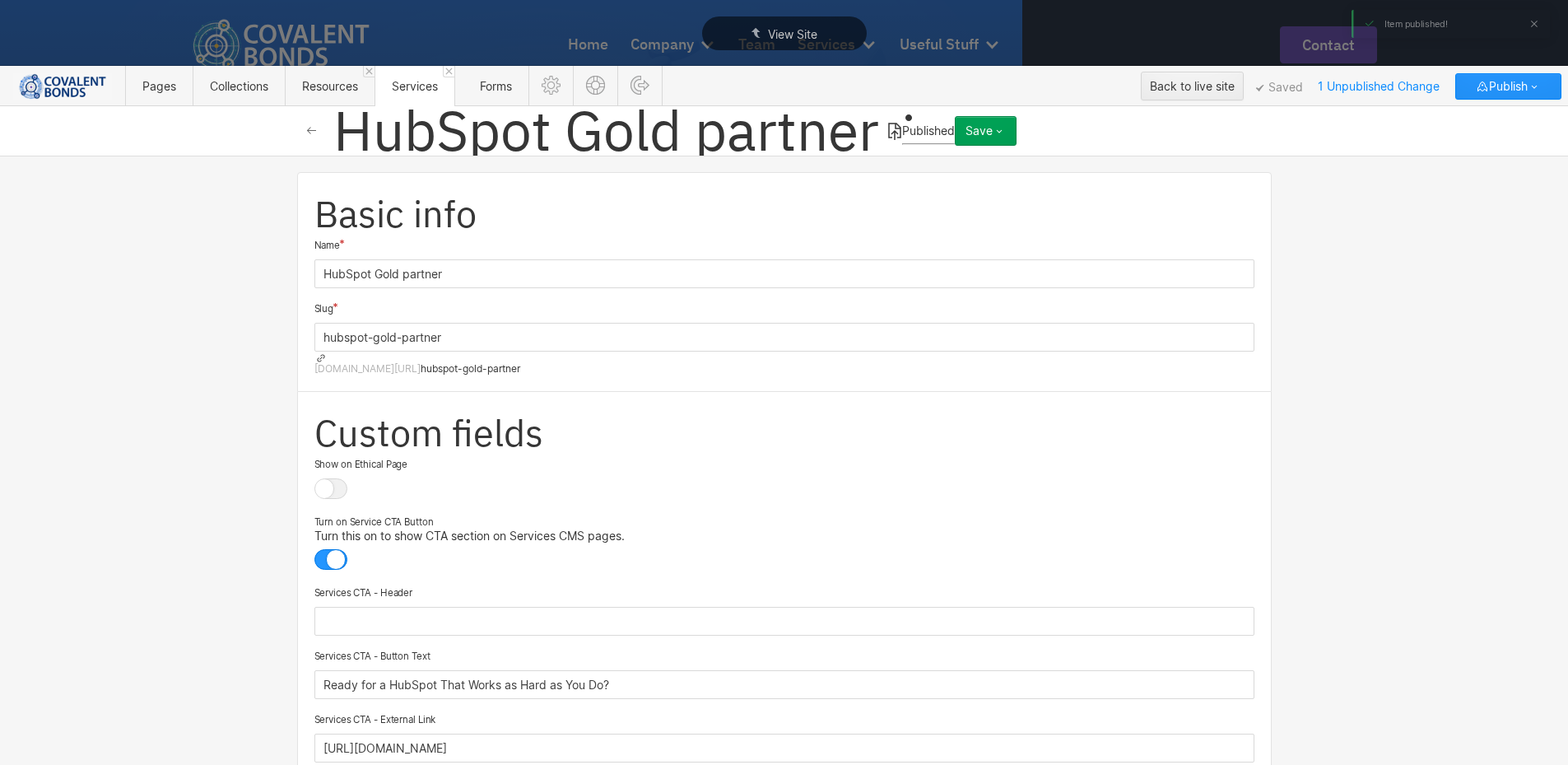
click at [887, 129] on icon at bounding box center [894, 131] width 15 height 19
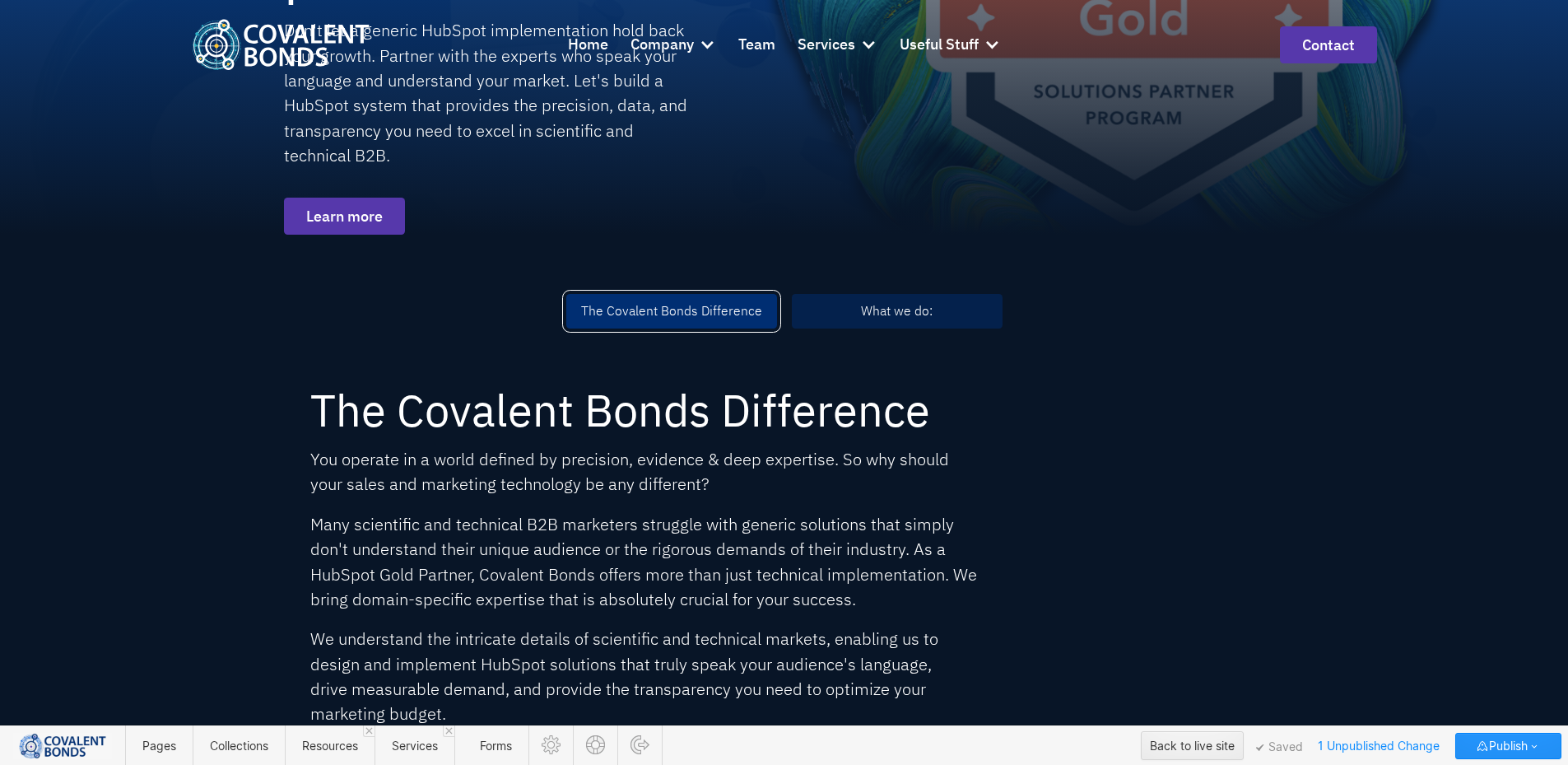
scroll to position [316, 0]
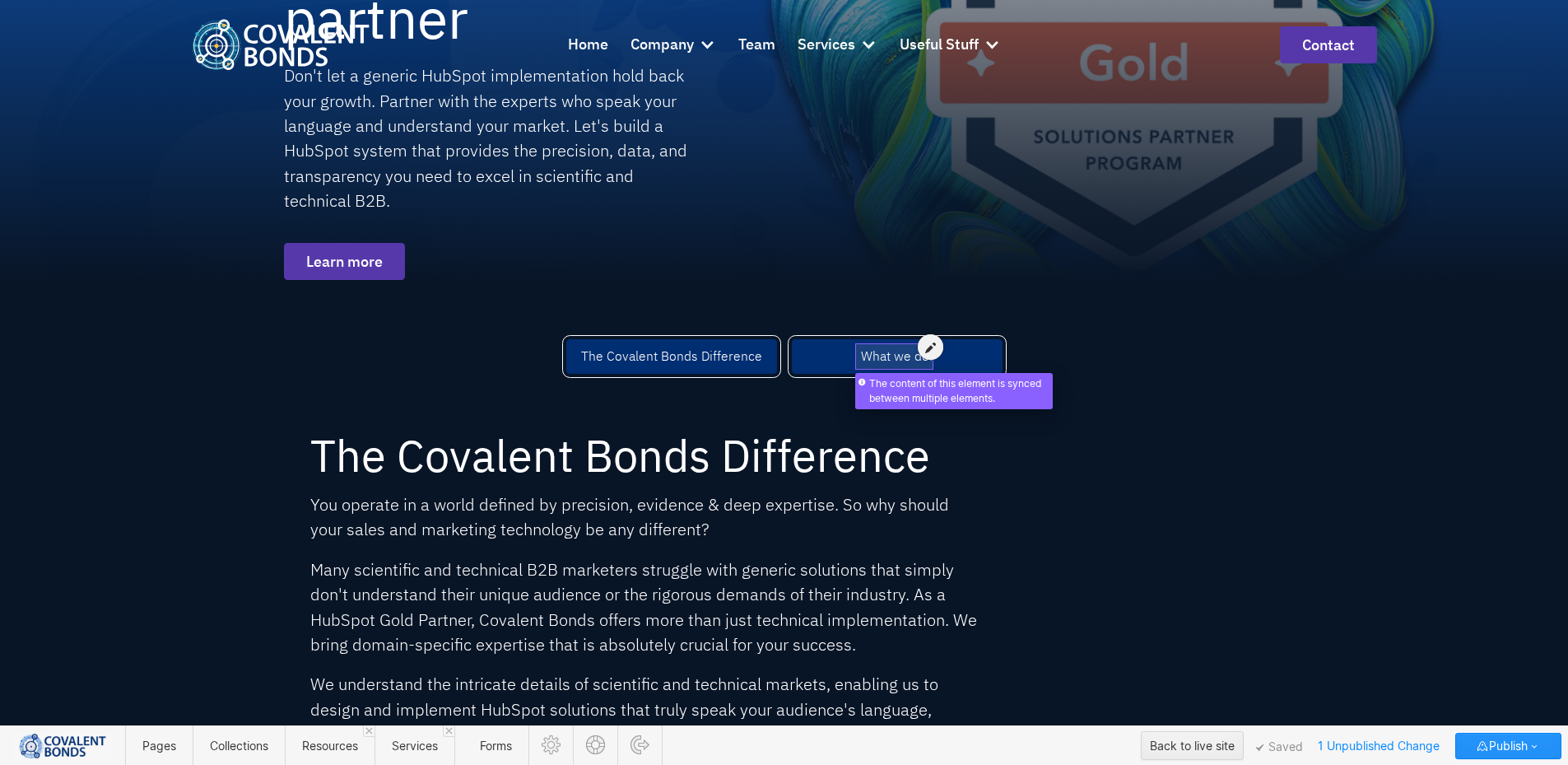
click at [920, 354] on div at bounding box center [931, 348] width 26 height 26
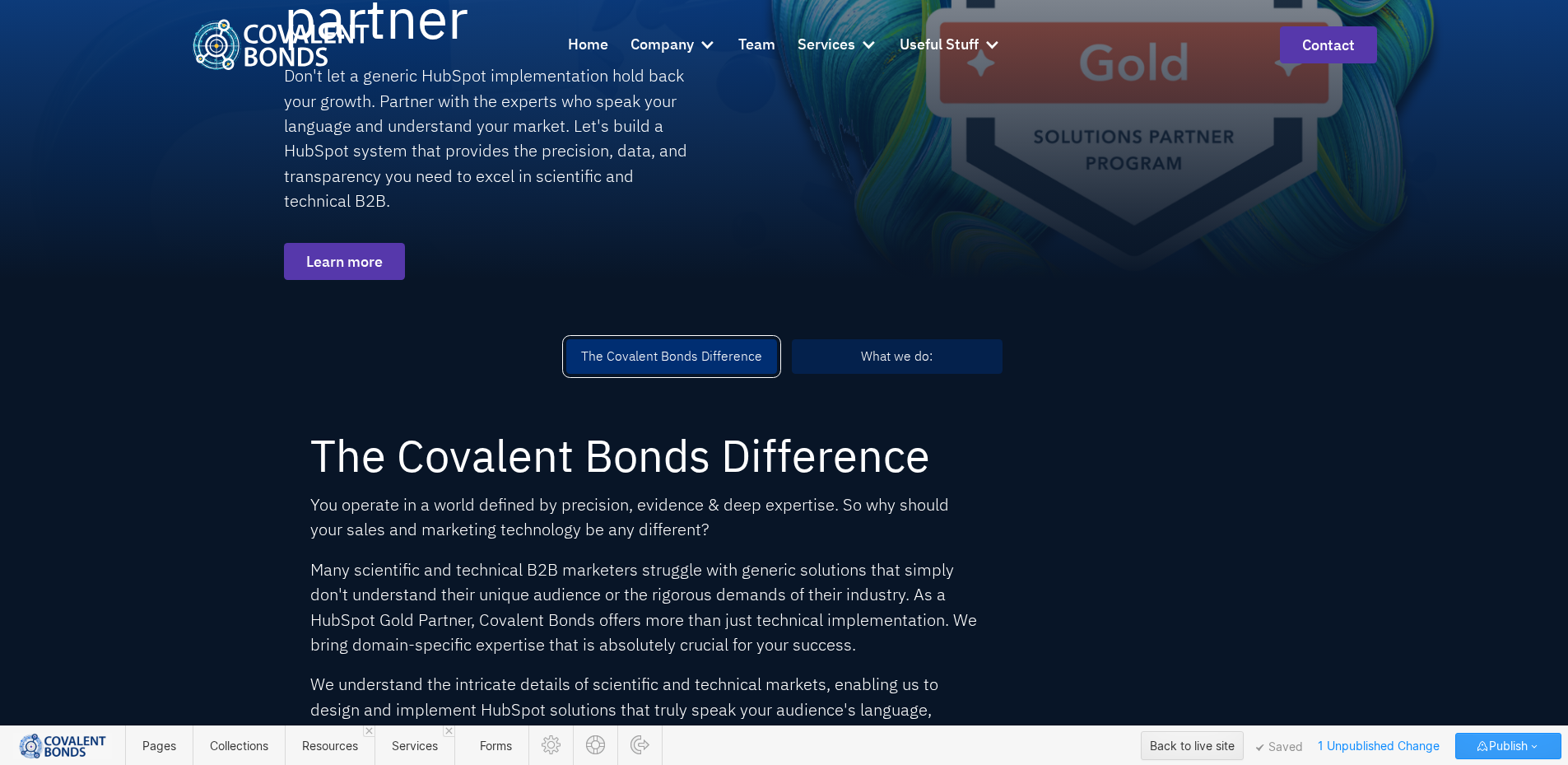
click at [1506, 740] on span "Publish" at bounding box center [1508, 745] width 39 height 25
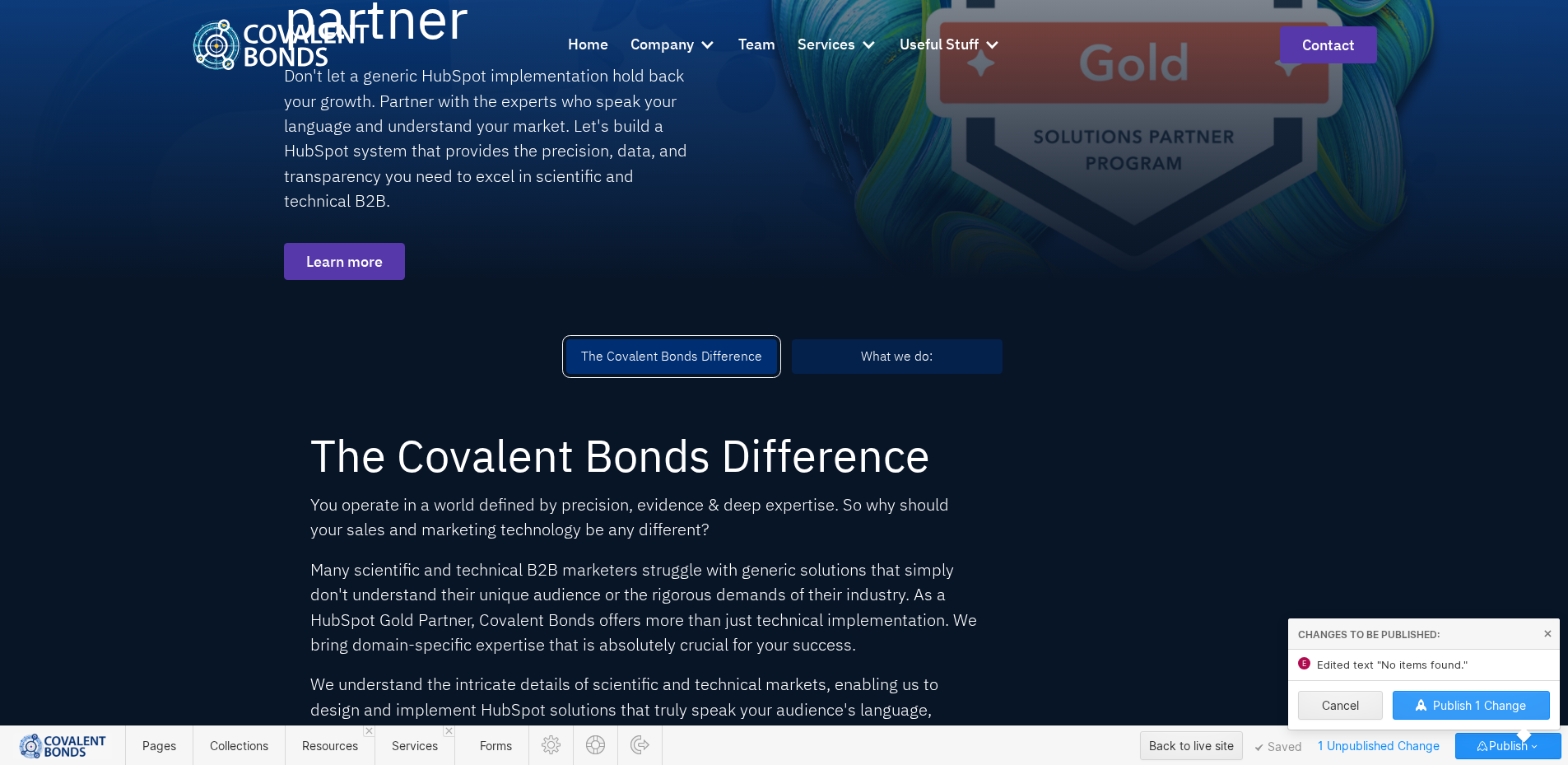
click at [1476, 708] on span "Publish 1 Change" at bounding box center [1479, 705] width 93 height 14
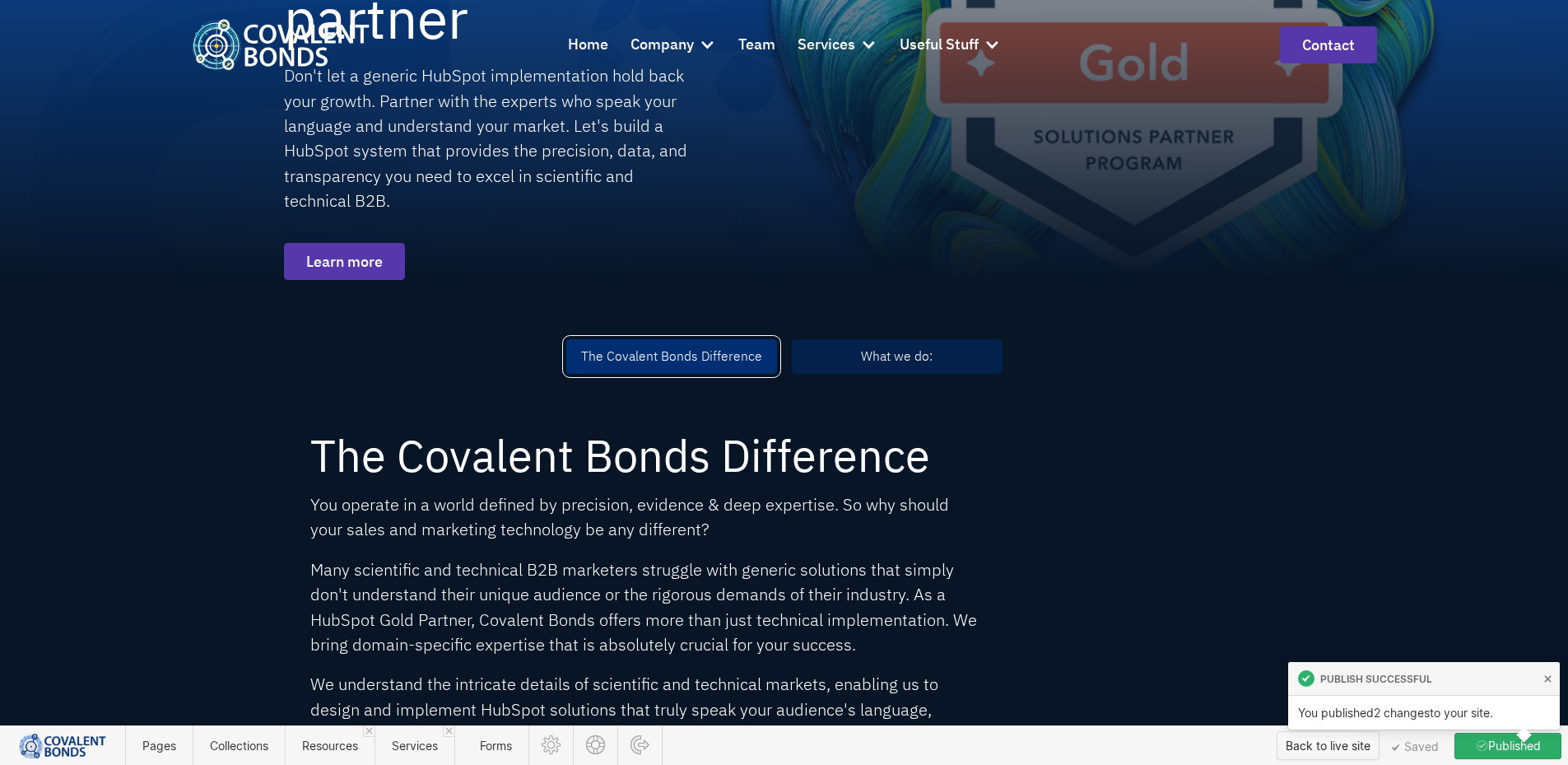
click at [1337, 749] on div "Back to live site" at bounding box center [1327, 745] width 85 height 25
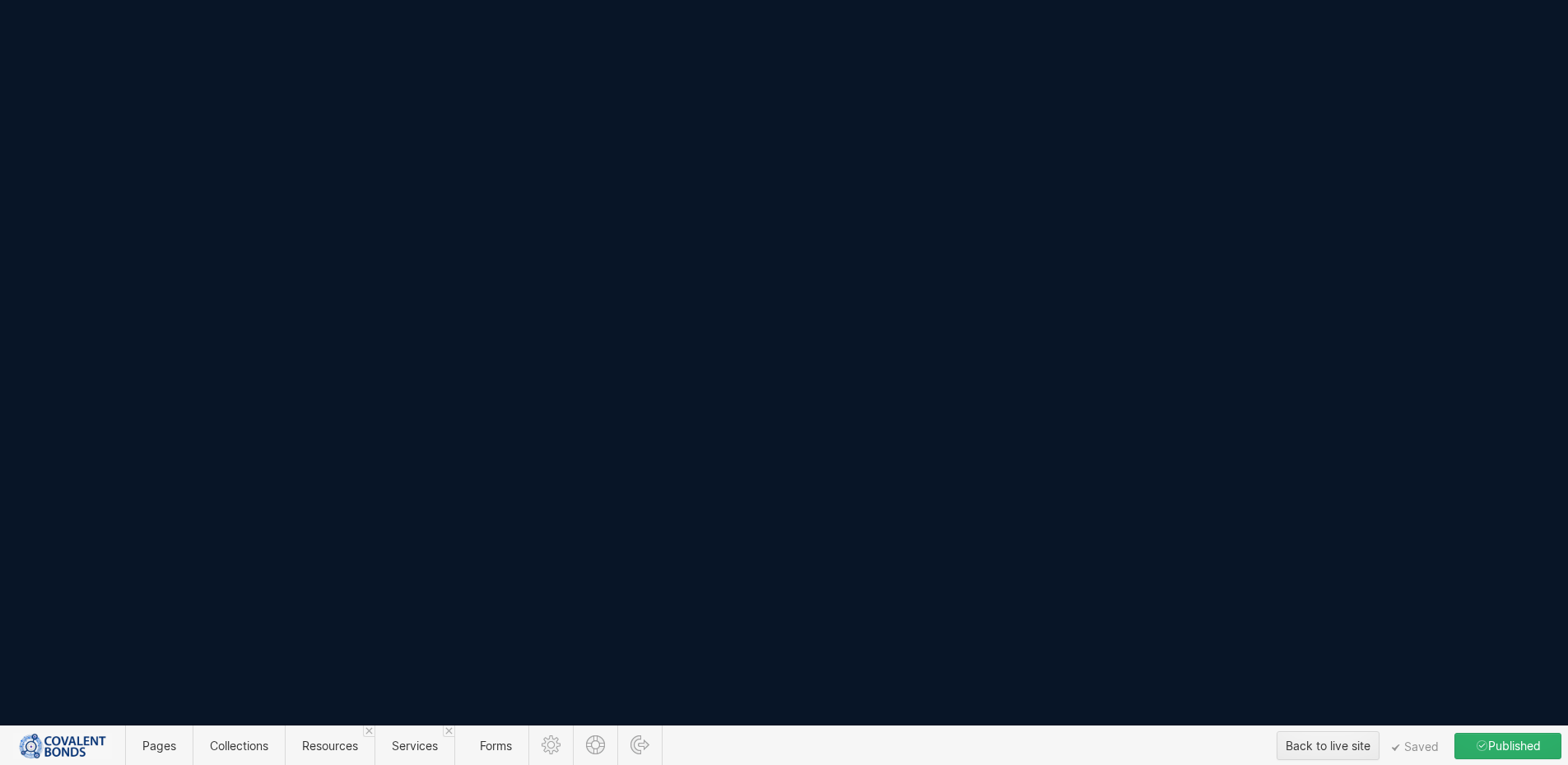
scroll to position [0, 0]
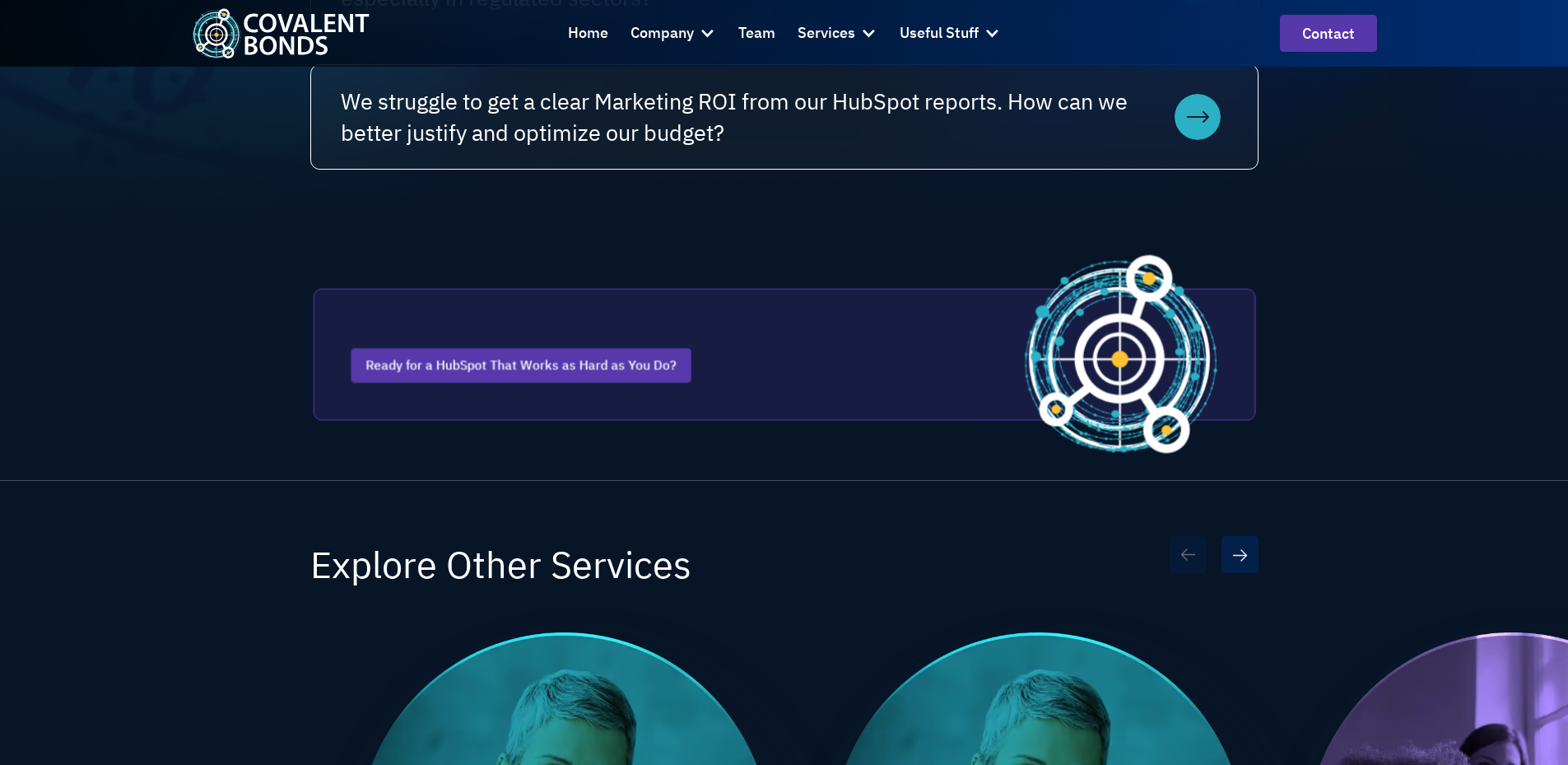
scroll to position [2222, 0]
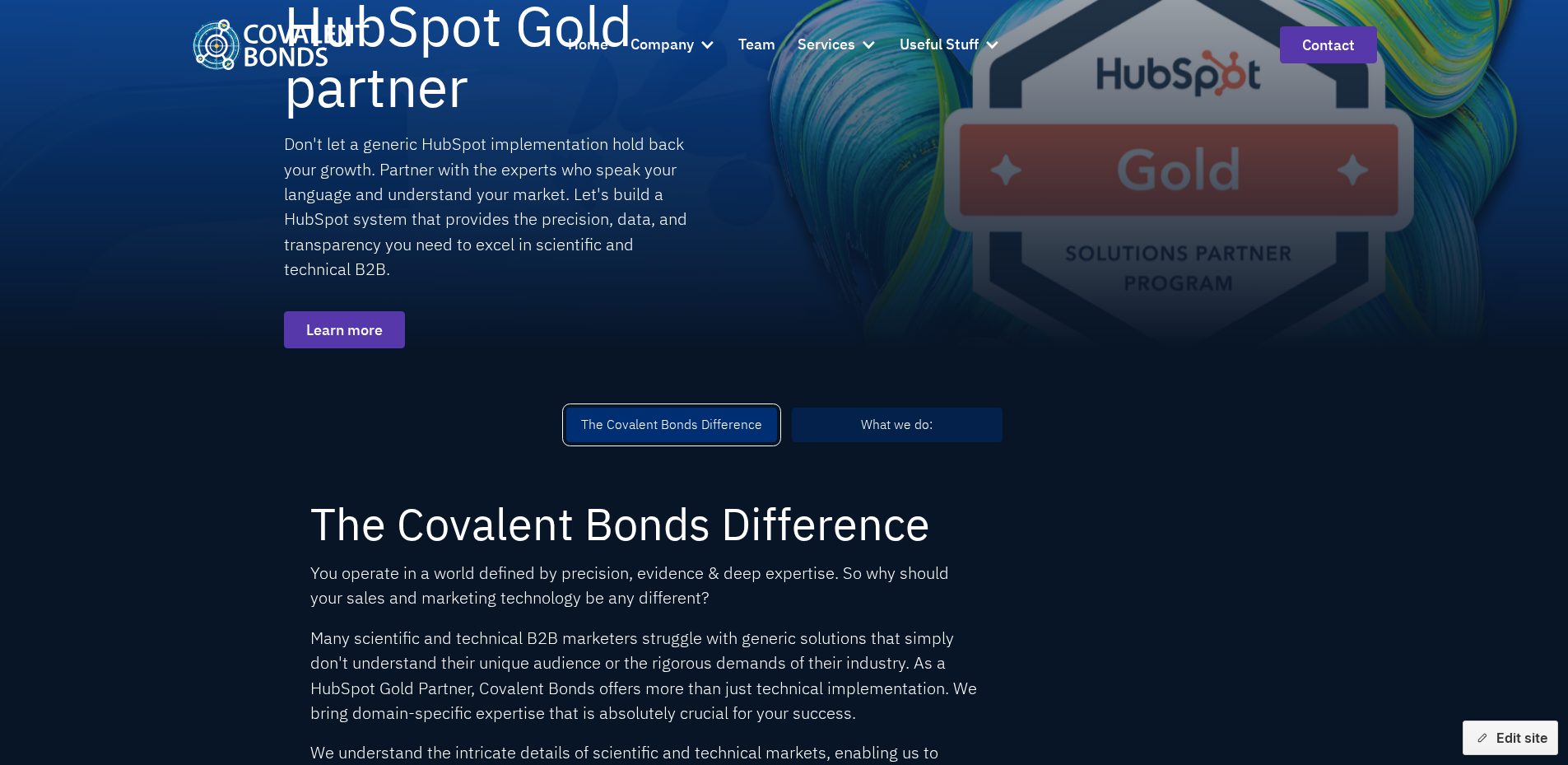
click at [906, 423] on div "What we do:" at bounding box center [897, 424] width 72 height 20
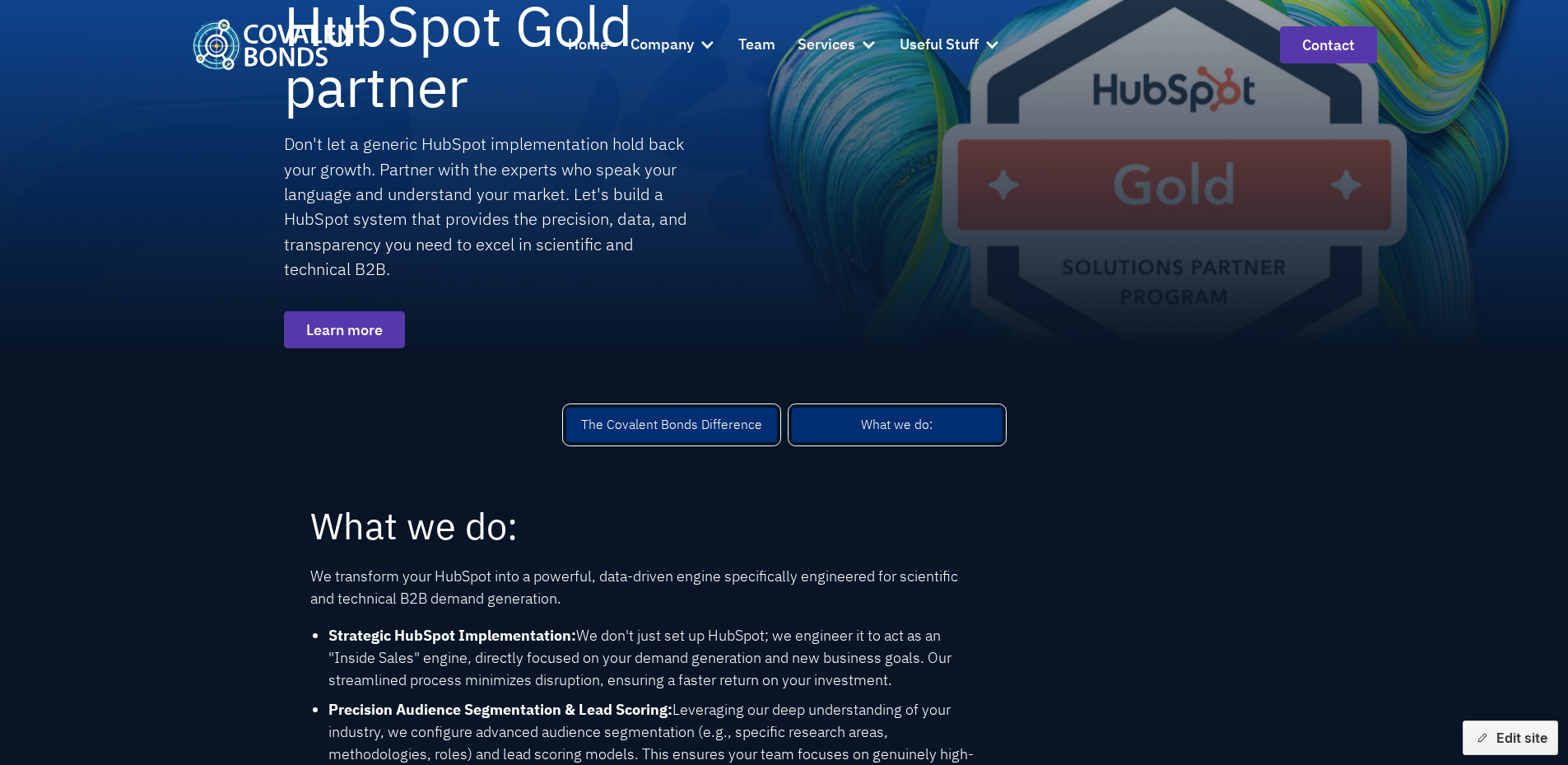
click at [695, 411] on link "The Covalent Bonds Difference" at bounding box center [671, 424] width 211 height 35
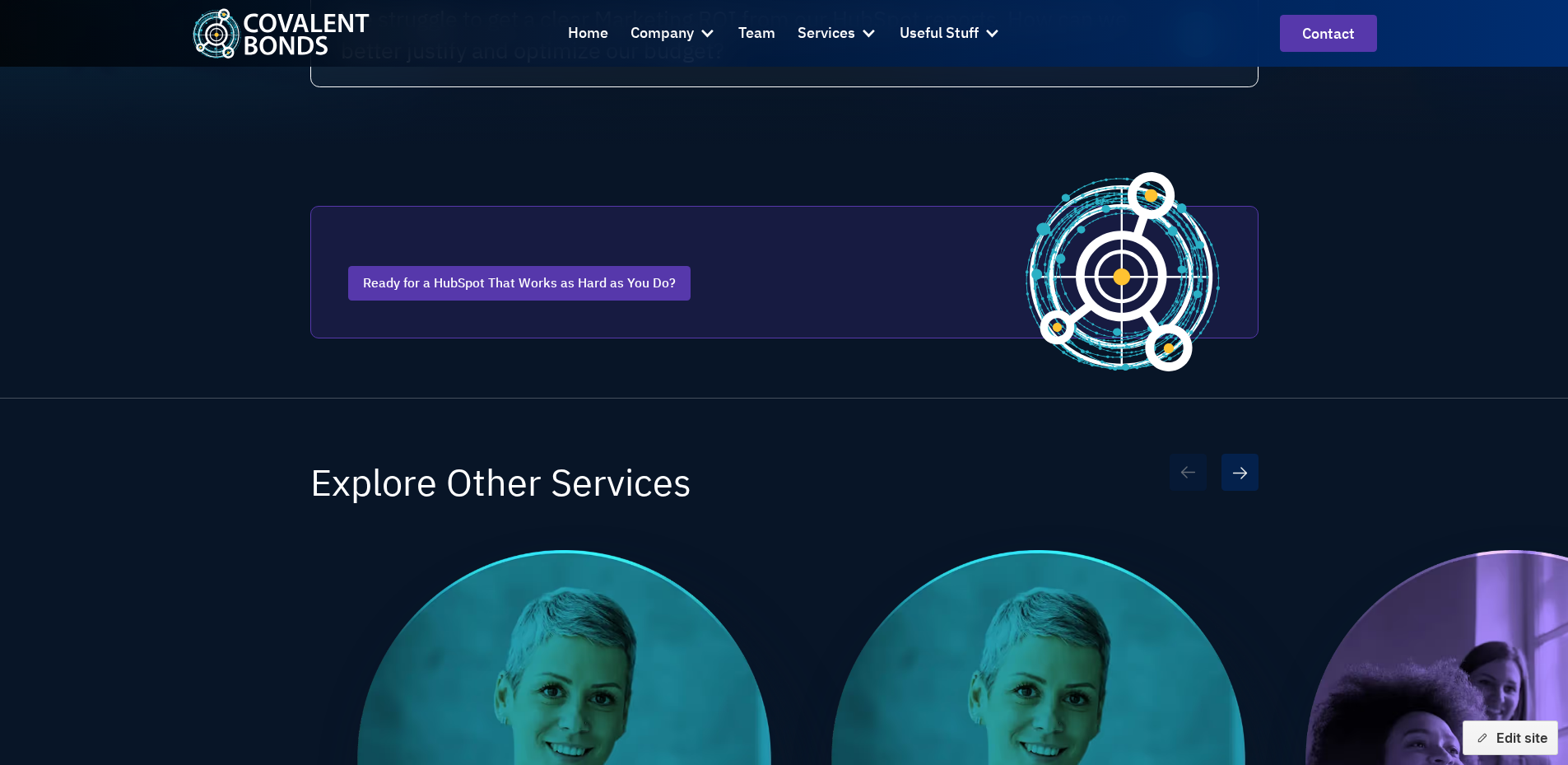
scroll to position [2222, 0]
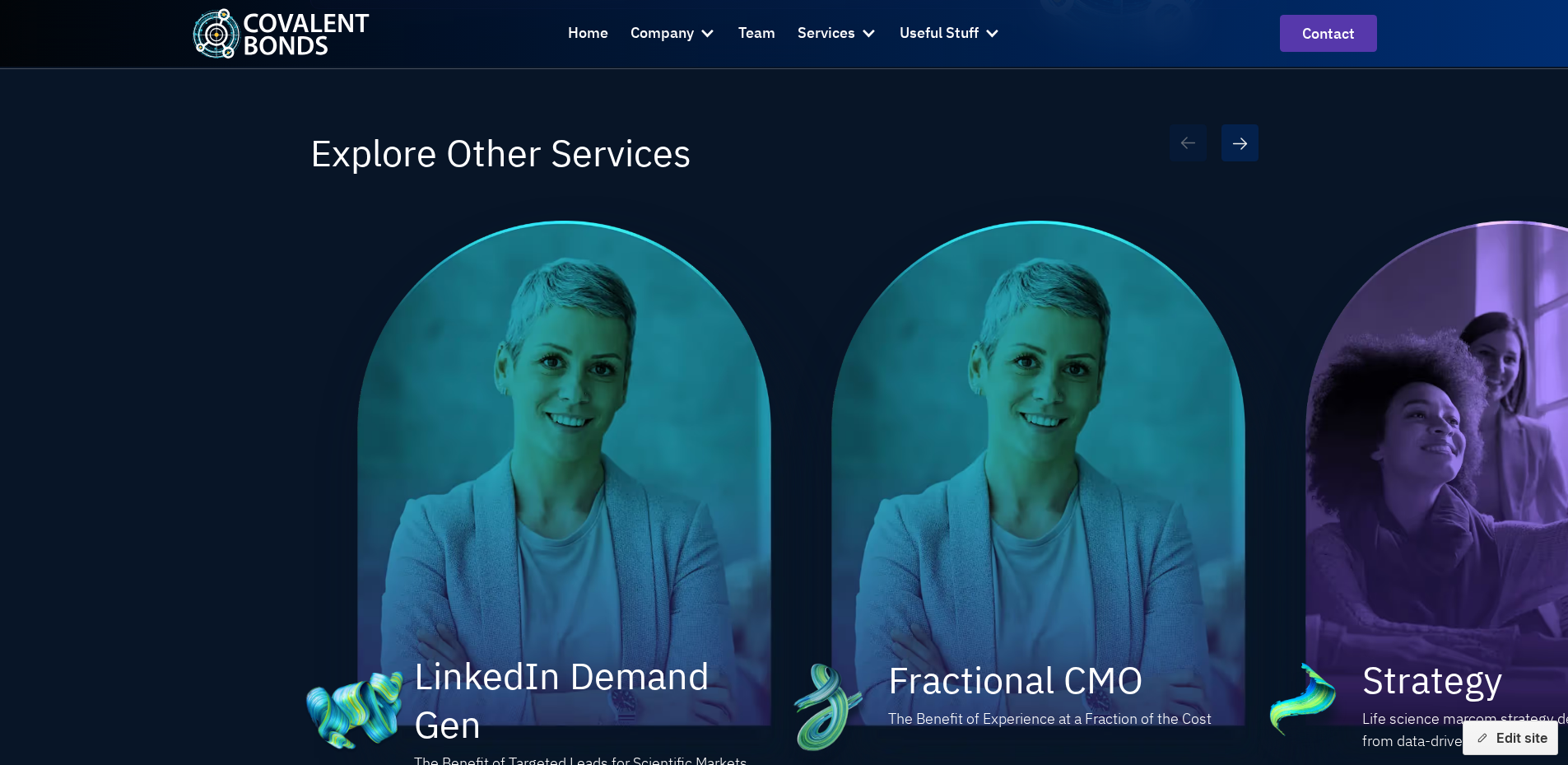
click at [561, 458] on img "service" at bounding box center [584, 508] width 474 height 575
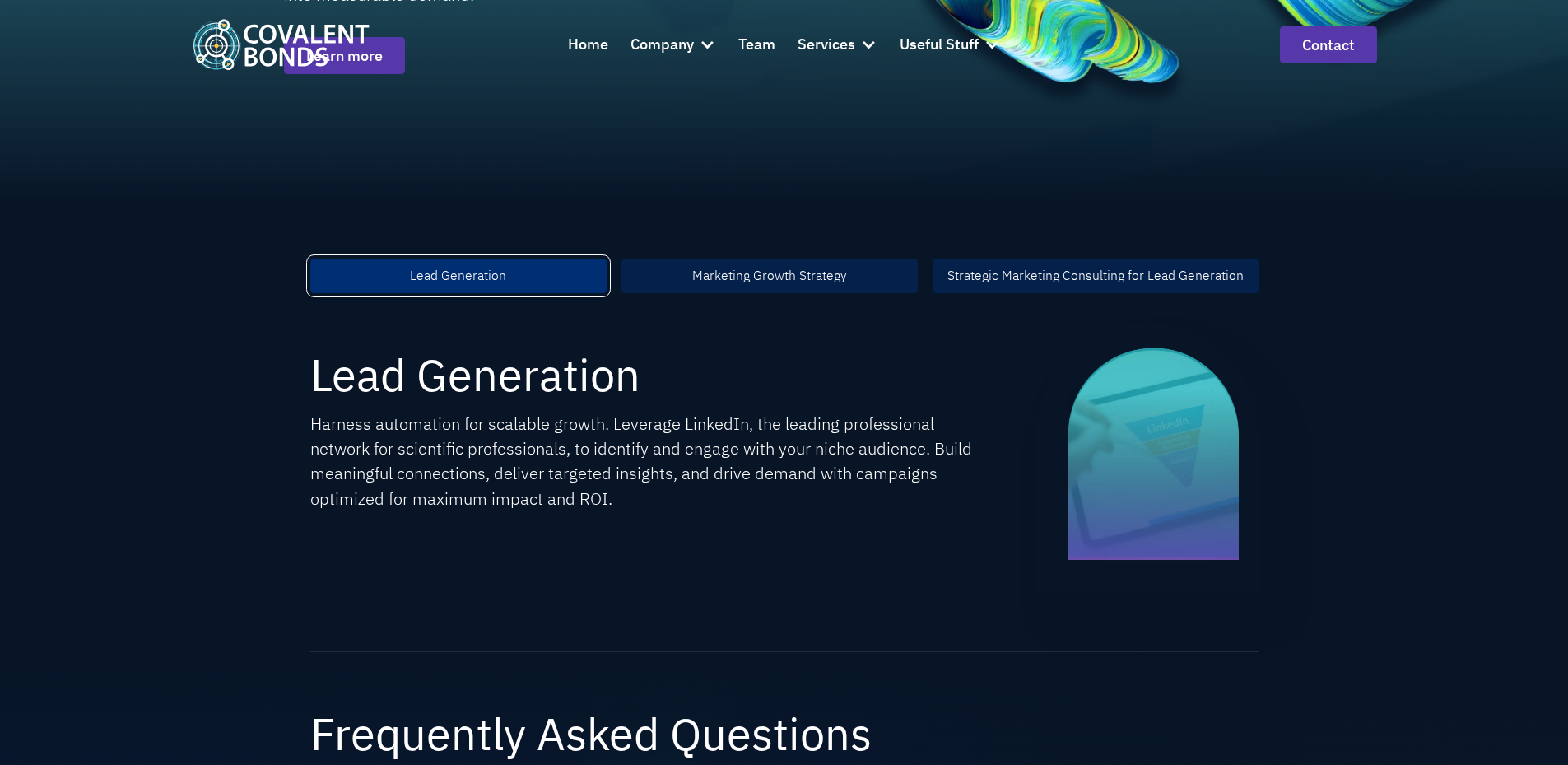
scroll to position [658, 0]
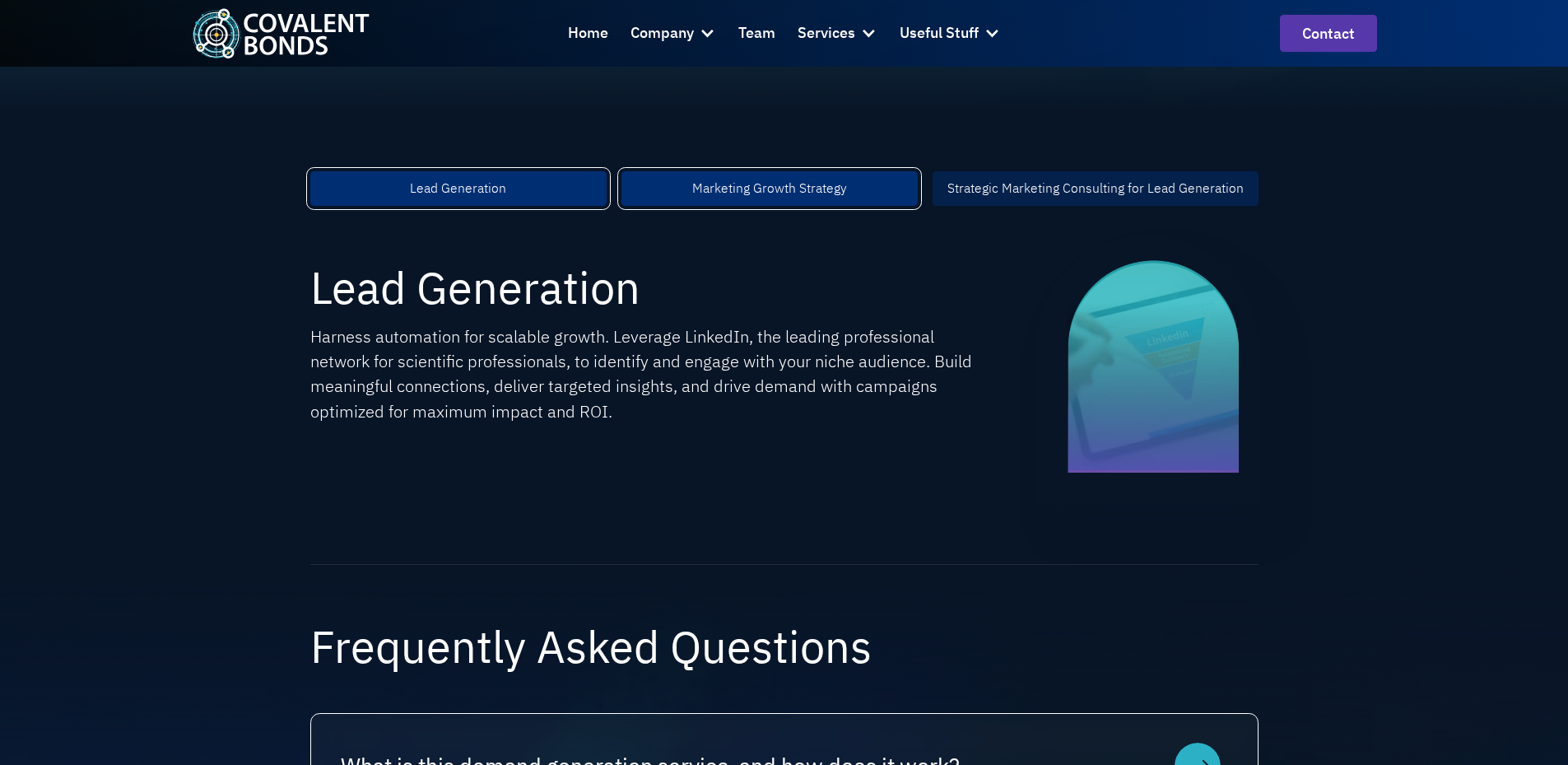
click at [813, 199] on div "Marketing Growth Strategy" at bounding box center [769, 189] width 155 height 20
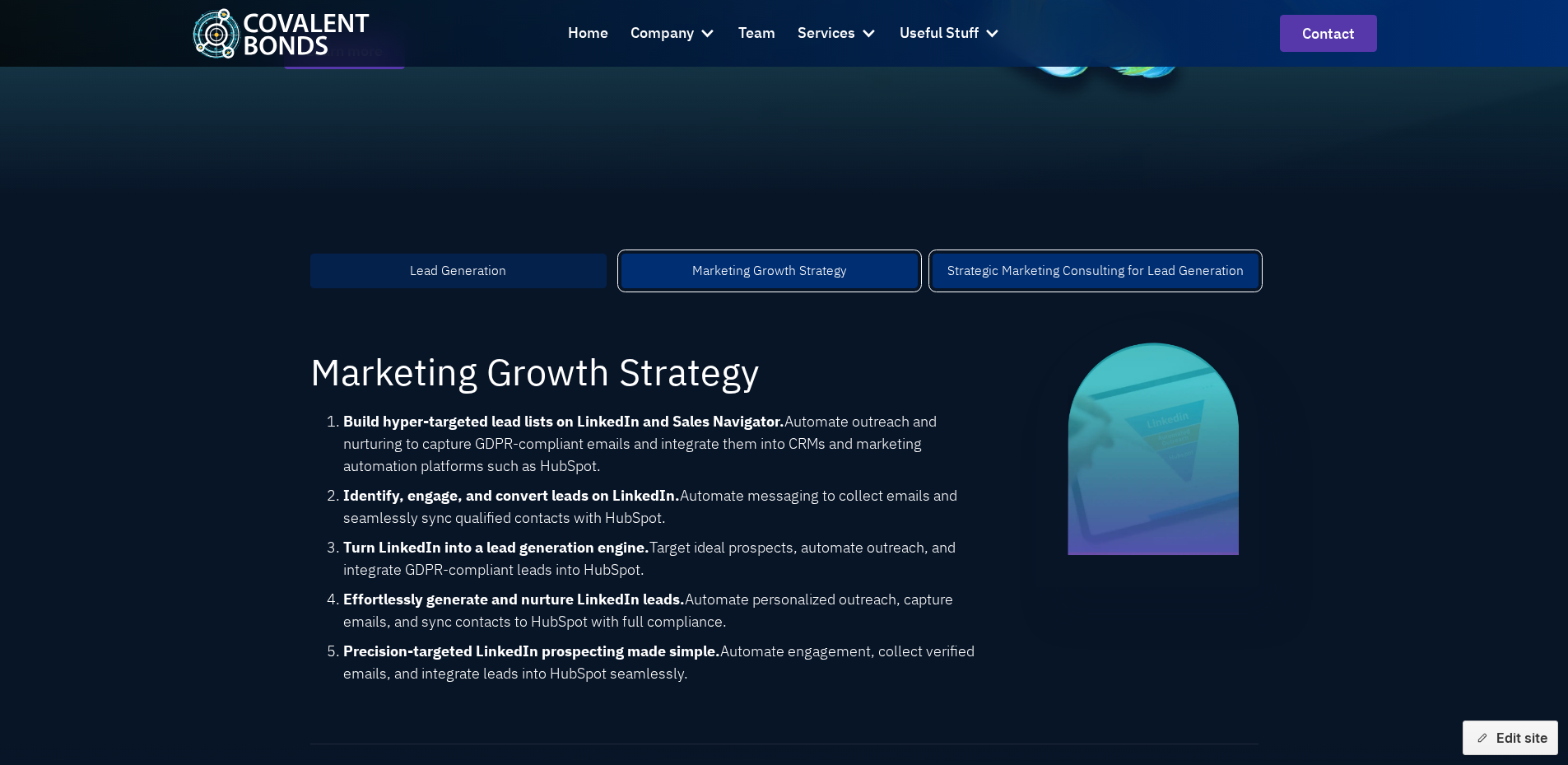
click at [1063, 256] on link "Strategic Marketing Consulting for Lead Generation" at bounding box center [1096, 271] width 326 height 35
